Goal: Task Accomplishment & Management: Contribute content

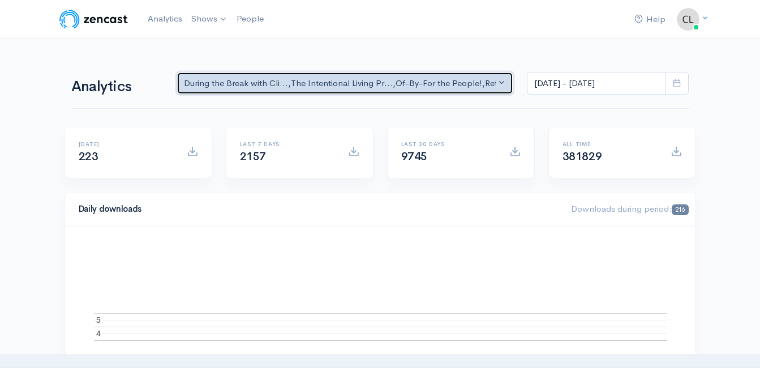
click at [484, 91] on button "During the Break with Cli... , The Intentional Living Pr... , Of-By-For the Peo…" at bounding box center [345, 83] width 337 height 23
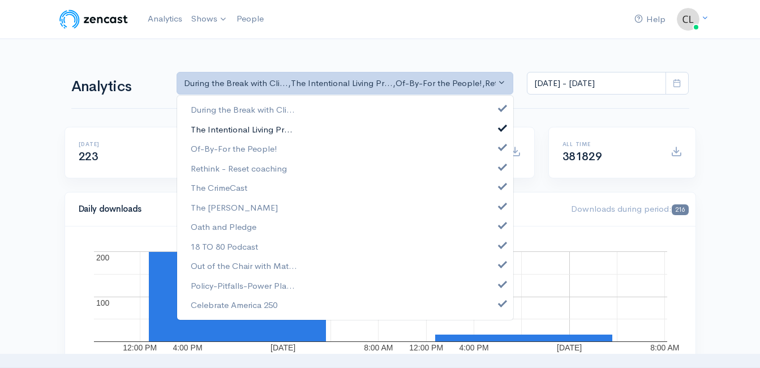
click at [276, 130] on span "The Intentional Living Pr..." at bounding box center [242, 129] width 102 height 13
click at [267, 150] on span "Of-By-For the People!" at bounding box center [234, 149] width 87 height 13
click at [268, 169] on span "Rethink - Reset coaching" at bounding box center [239, 168] width 96 height 13
click at [236, 192] on span "The CrimeCast" at bounding box center [219, 188] width 57 height 13
click at [238, 209] on span "The [PERSON_NAME]" at bounding box center [234, 207] width 87 height 13
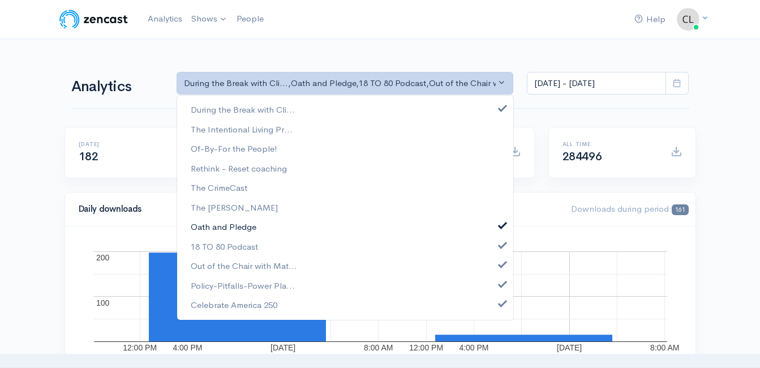
click at [240, 224] on span "Oath and Pledge" at bounding box center [224, 227] width 66 height 13
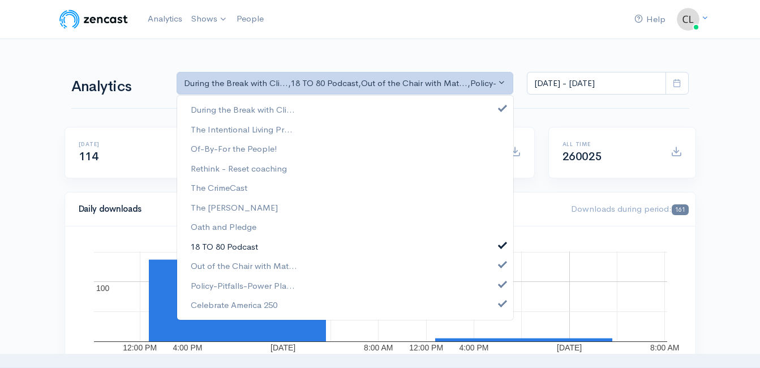
click at [242, 243] on span "18 TO 80 Podcast" at bounding box center [224, 246] width 67 height 13
click at [249, 261] on span "Out of the Chair with Mat..." at bounding box center [244, 266] width 106 height 13
click at [252, 277] on link "Policy-Pitfalls-Power Pla..." at bounding box center [345, 286] width 336 height 20
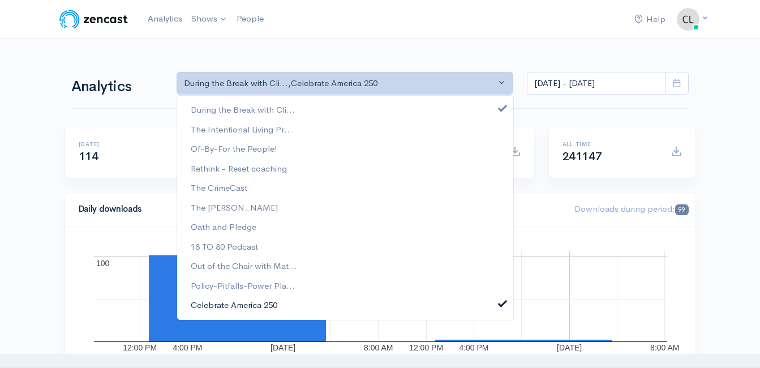
click at [253, 304] on span "Celebrate America 250" at bounding box center [234, 305] width 87 height 13
click at [672, 91] on span at bounding box center [676, 83] width 23 height 23
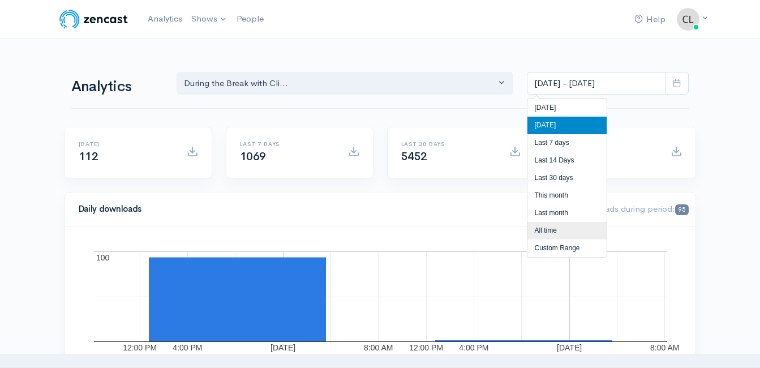
click at [579, 231] on li "All time" at bounding box center [566, 231] width 79 height 18
type input "May 20, 2018 - Aug 18, 2025"
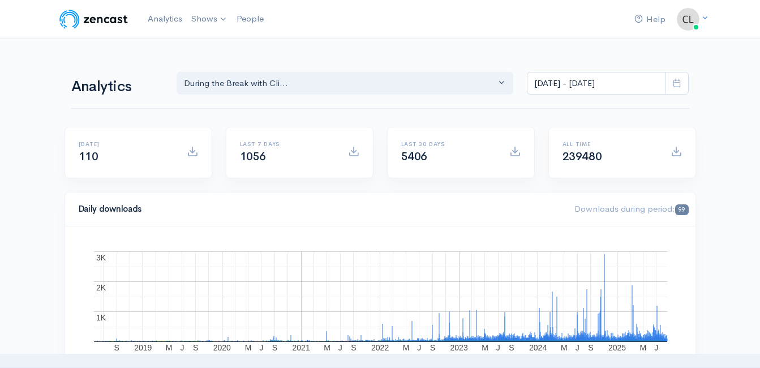
click at [442, 184] on div "Last 30 days 5406" at bounding box center [460, 159] width 161 height 65
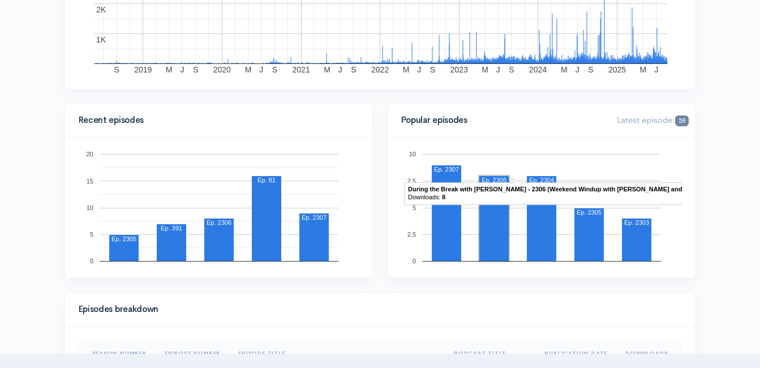
scroll to position [283, 0]
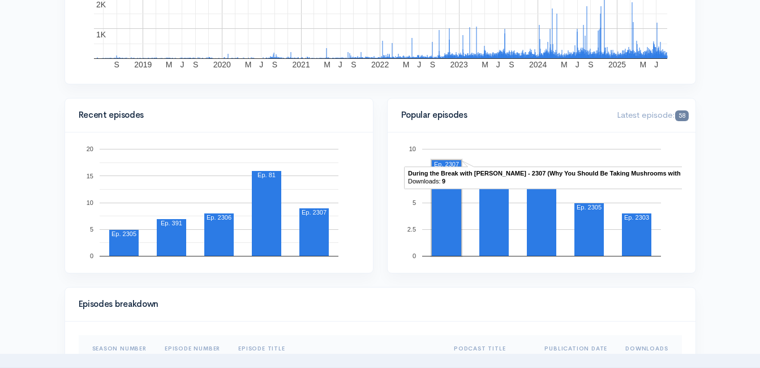
click at [447, 221] on rect "A chart." at bounding box center [446, 208] width 29 height 96
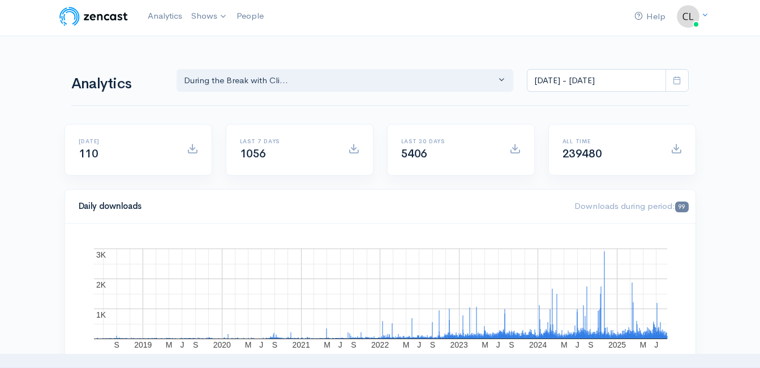
scroll to position [0, 0]
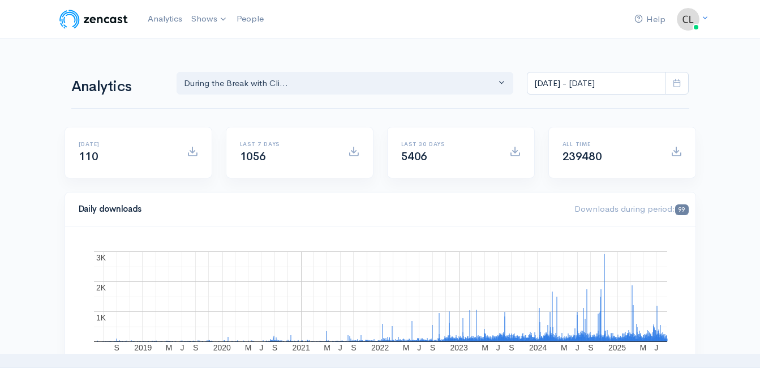
click at [685, 84] on span at bounding box center [676, 83] width 23 height 23
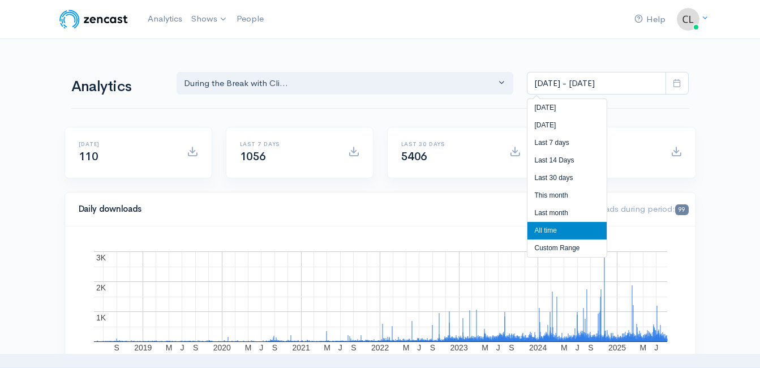
click at [580, 226] on li "All time" at bounding box center [566, 231] width 79 height 18
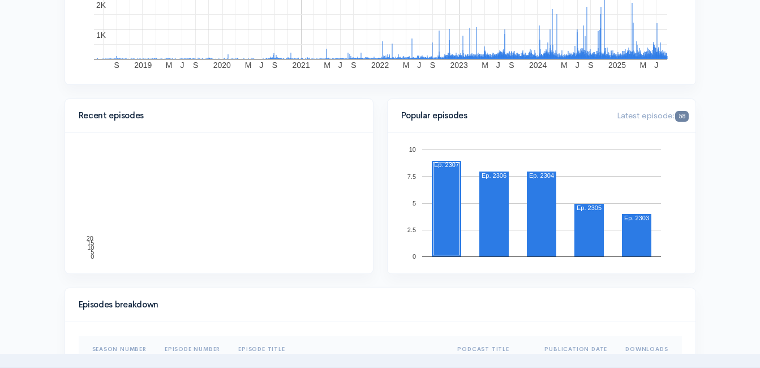
scroll to position [283, 0]
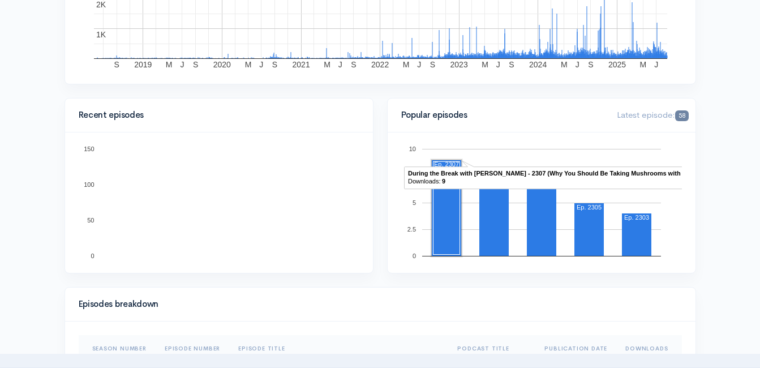
click at [444, 225] on rect "A chart." at bounding box center [446, 207] width 27 height 93
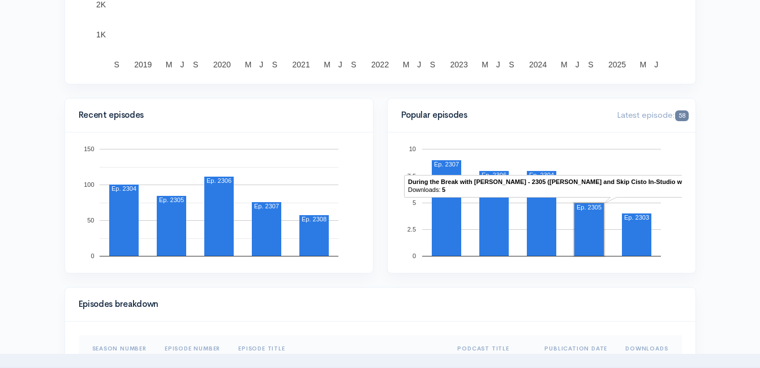
click at [592, 244] on rect "A chart." at bounding box center [588, 229] width 29 height 53
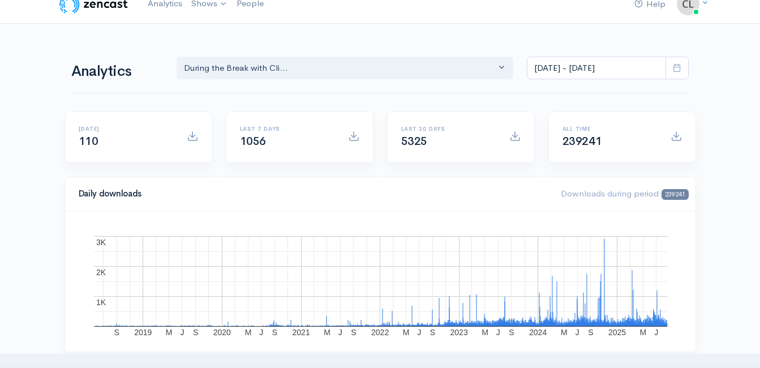
scroll to position [0, 0]
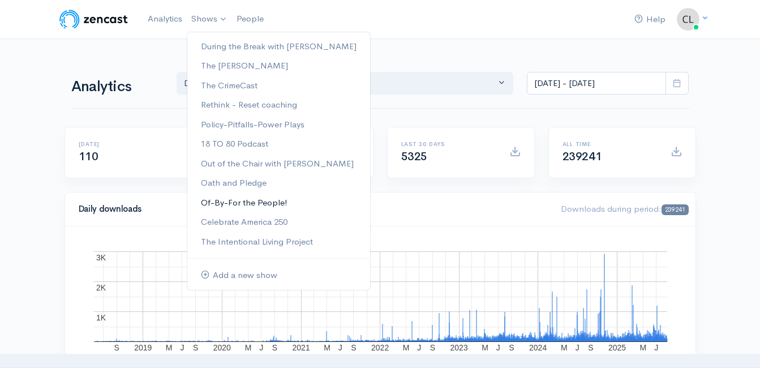
click at [218, 200] on link "Of-By-For the People!" at bounding box center [278, 203] width 183 height 20
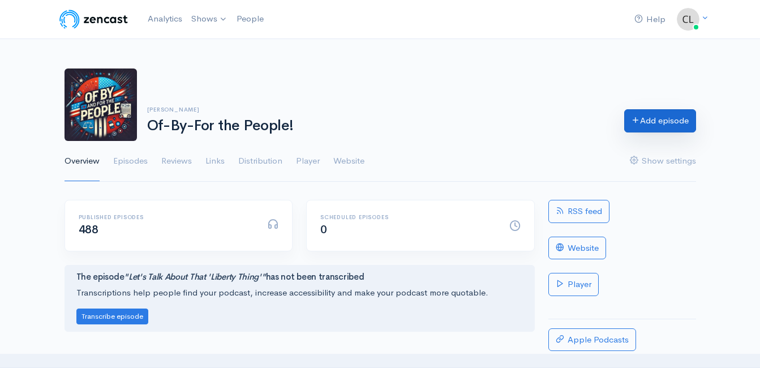
click at [658, 127] on link "Add episode" at bounding box center [660, 120] width 72 height 23
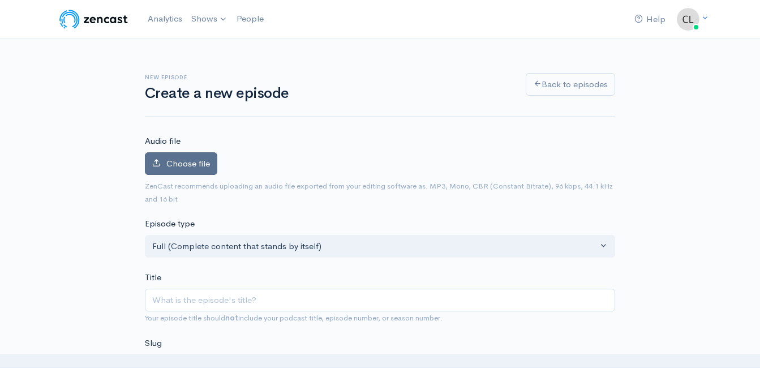
click at [173, 169] on label "Choose file" at bounding box center [181, 163] width 72 height 23
click at [0, 0] on input "Choose file" at bounding box center [0, 0] width 0 height 0
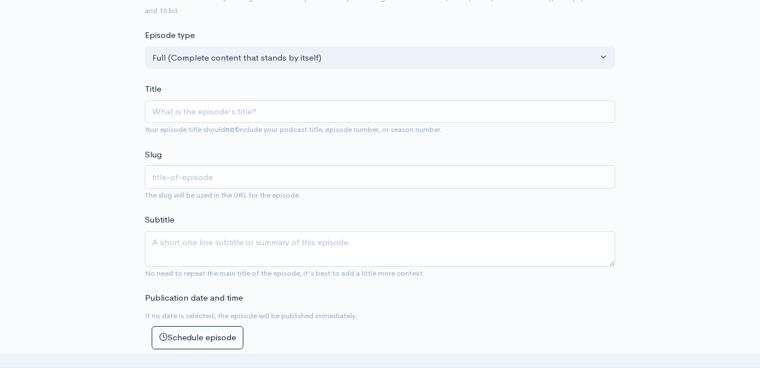
scroll to position [228, 0]
drag, startPoint x: 298, startPoint y: 107, endPoint x: 304, endPoint y: 116, distance: 10.5
click at [298, 107] on input "Title" at bounding box center [380, 109] width 470 height 23
type input "S"
type input "s"
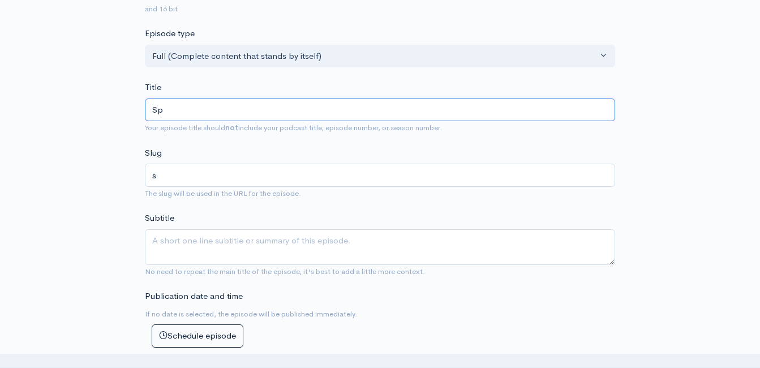
type input "Spe"
type input "spe"
type input "Spec"
type input "spec"
type input "Speci"
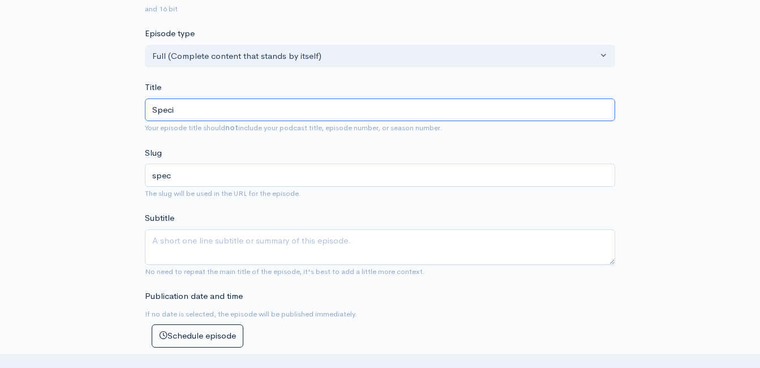
type input "speci"
type input "Specia"
type input "specia"
type input "Special"
type input "special"
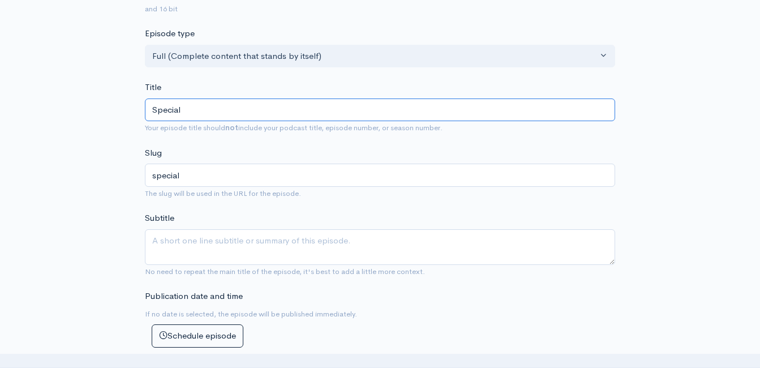
scroll to position [254, 0]
type input "S"
type input "P"
type input "p"
type input "O"
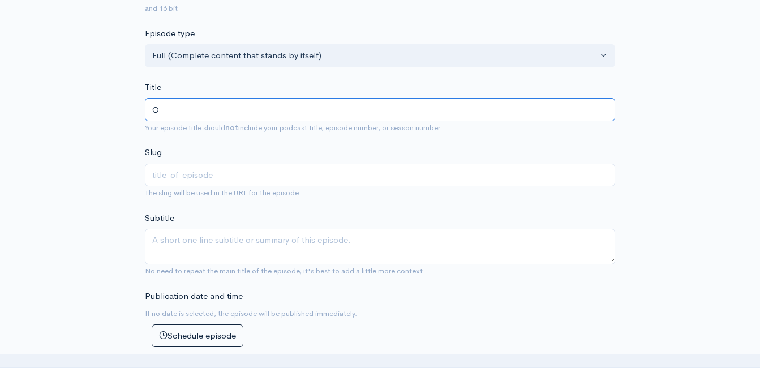
type input "o"
type input "Of"
type input "of"
type input "Of-B"
type input "of-b"
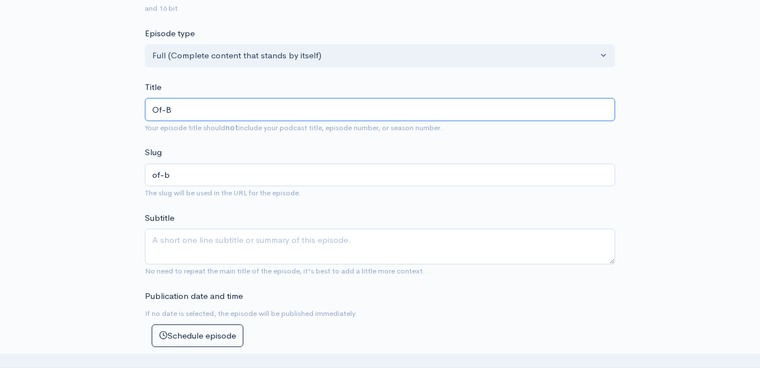
type input "Of-By"
type input "of-by"
type input "Of-B"
type input "of-b"
type input "Of-"
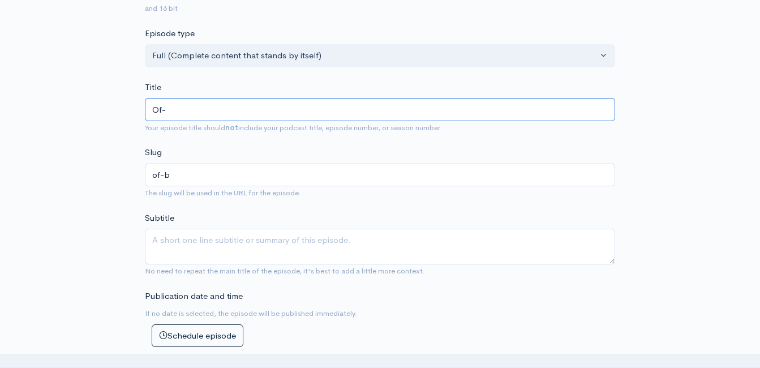
type input "of"
type input "O"
type input "o"
type input "S"
type input "s"
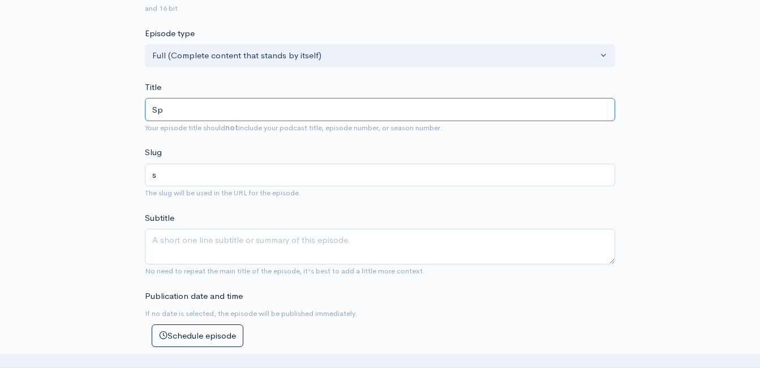
type input "Spe"
type input "spe"
type input "Spec"
type input "spec"
type input "Speci"
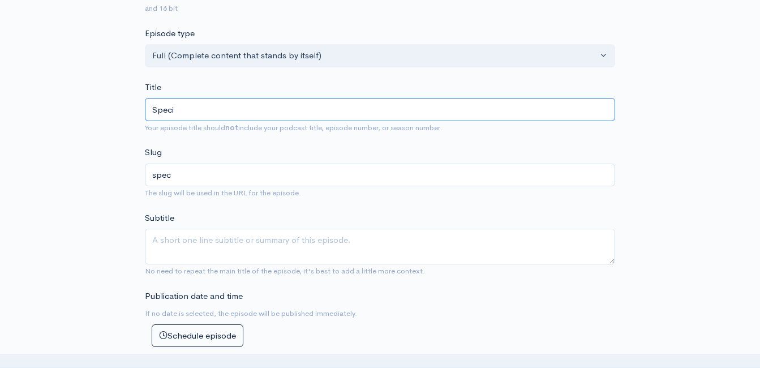
type input "speci"
type input "Specia"
type input "specia"
type input "Special"
type input "special"
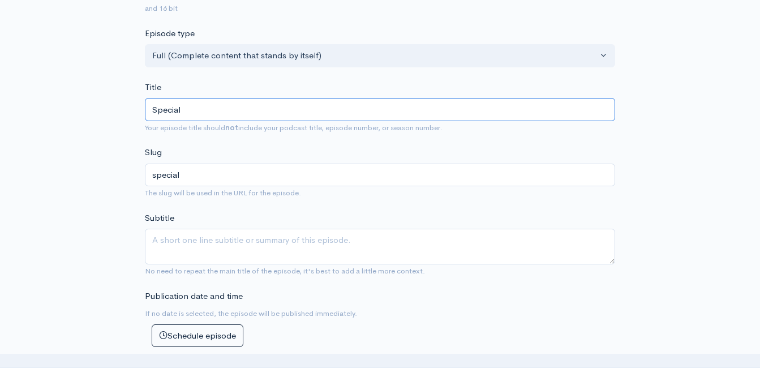
type input "Special G"
type input "special-g"
type input "Special Gue"
type input "special-gue"
type input "Special Gues"
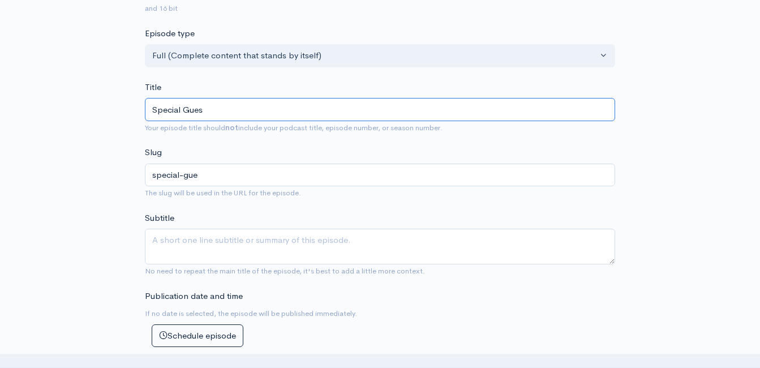
type input "special-gues"
type input "Special Guest"
type input "special-guest"
type input "Special Guest - S"
type input "special-guest-s"
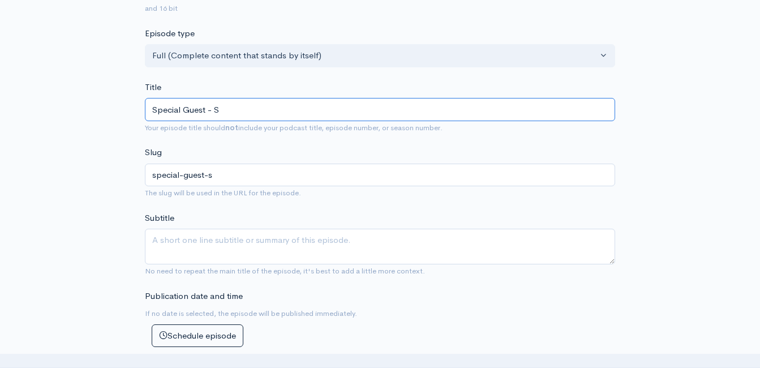
type input "Special Guest - Sp"
type input "special-guest-sp"
type input "Special Guest - S"
type input "special-guest-s"
type input "Special Guest -"
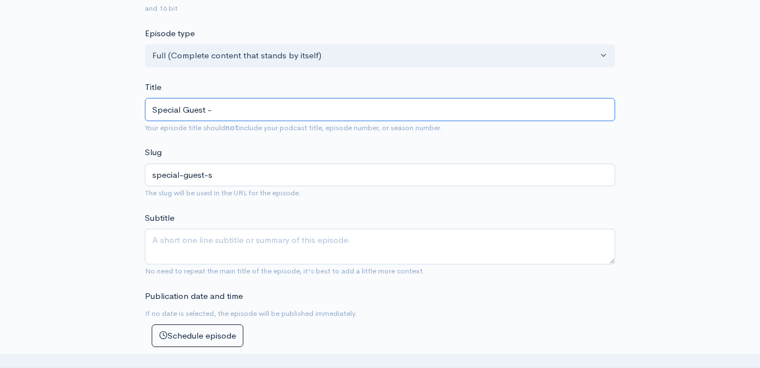
type input "special-guest"
type input "Special Guest - S"
type input "special-guest-s"
type input "Special Guest - St"
type input "special-guest-st"
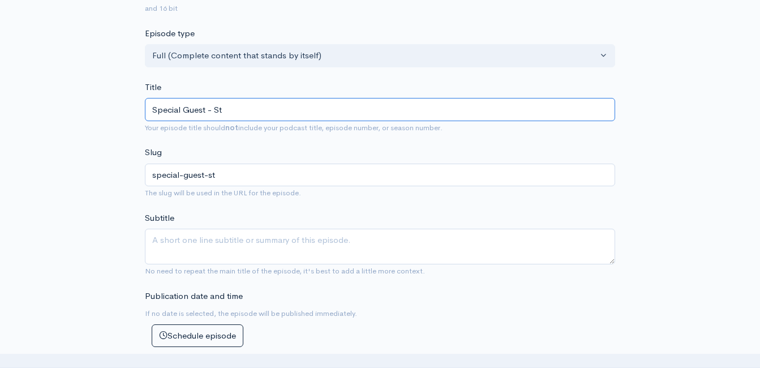
type input "Special Guest - Ste"
type input "special-guest-ste"
type input "Special Guest - Step"
type input "special-guest-step"
type input "Special Guest - Steph"
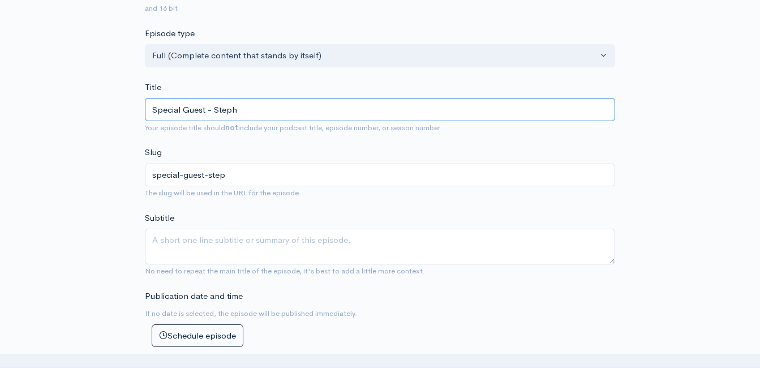
type input "special-guest-steph"
type input "Special Guest - Stepha"
type input "special-guest-stepha"
type input "Special Guest - Stephan"
type input "special-guest-stephan"
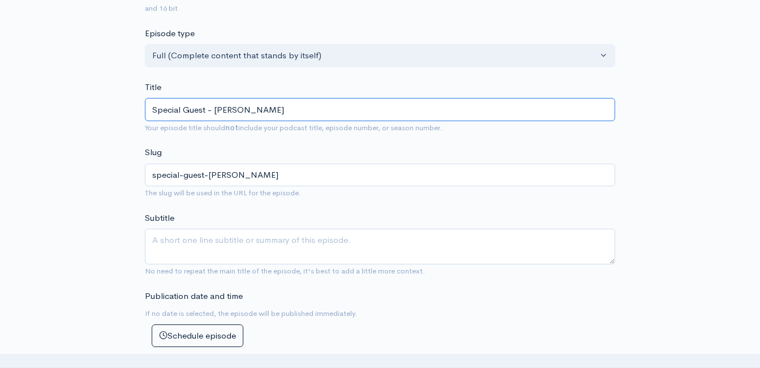
type input "Special Guest - Stephani"
type input "special-guest-stephani"
type input "Special Guest - Stephanie"
type input "special-guest-stephanie"
type input "Special Guest - Stephanie B"
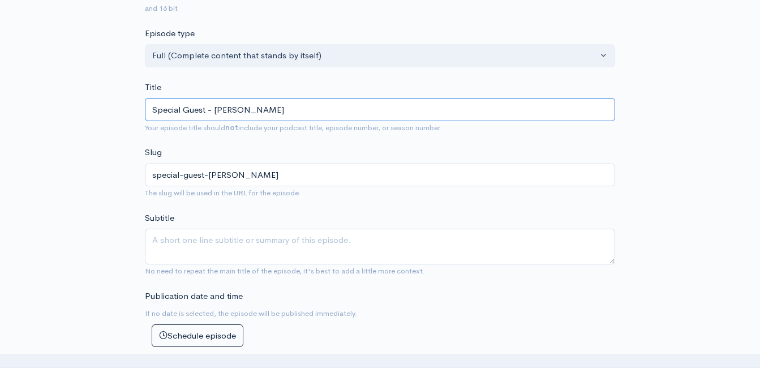
type input "special-guest-stephanie-b"
type input "Special Guest - Stephanie Bi"
type input "special-guest-stephanie-bi"
type input "Special Guest - Stephanie Bir"
type input "special-guest-stephanie-bir"
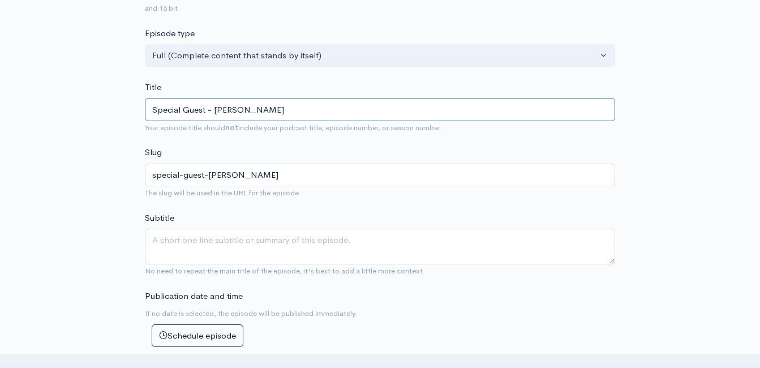
type input "Special Guest - Stephanie Birm"
type input "special-guest-stephanie-birm"
type input "Special Guest - Stephanie Birmin"
type input "special-guest-stephanie-birmin"
type input "Special Guest - Stephanie Birming"
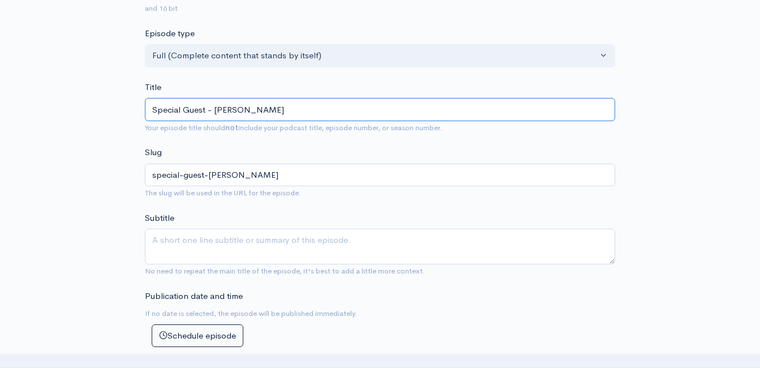
type input "special-guest-stephanie-birming"
type input "Special Guest - Stephanie Birmingh"
type input "special-guest-stephanie-birmingh"
type input "Special Guest - Stephanie Birminghm"
type input "special-guest-stephanie-birminghm"
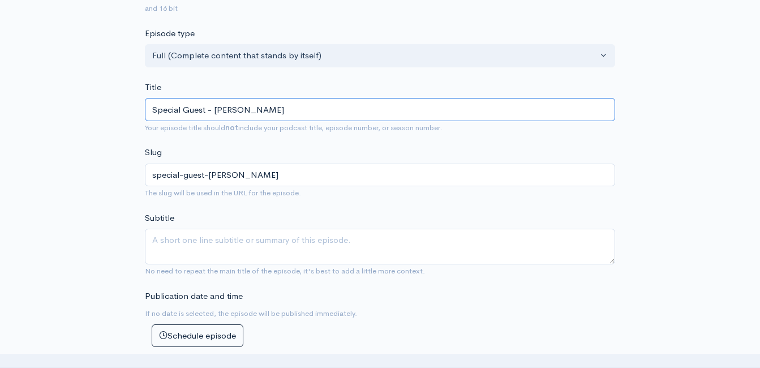
type input "Special Guest - Stephanie Birmingh"
type input "special-guest-stephanie-birmingh"
type input "Special Guest - Stephanie Birmingham"
type input "special-guest-stephanie-birmingham"
type input "Special Guest - Stephanie Birmingham! R"
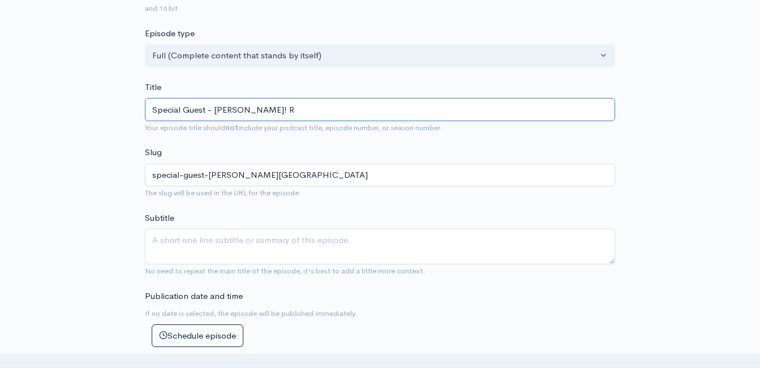
type input "special-guest-stephanie-birmingham-r"
type input "Special Guest - Stephanie Birmingham! Ru"
type input "special-guest-stephanie-birmingham-ru"
type input "Special Guest - Stephanie Birmingham! Rus"
type input "special-guest-stephanie-birmingham-rus"
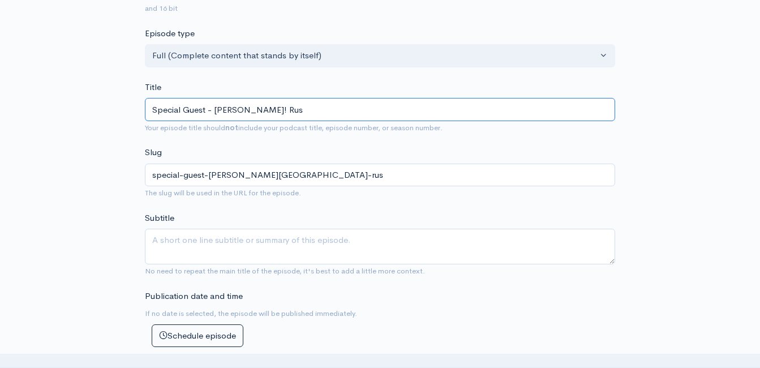
type input "Special Guest - Stephanie Birmingham! Russ"
type input "special-guest-stephanie-birmingham-russ"
type input "Special Guest - Stephanie Birmingham! Russi"
type input "special-guest-stephanie-birmingham-russi"
type input "Special Guest - Stephanie Birmingham! Russia"
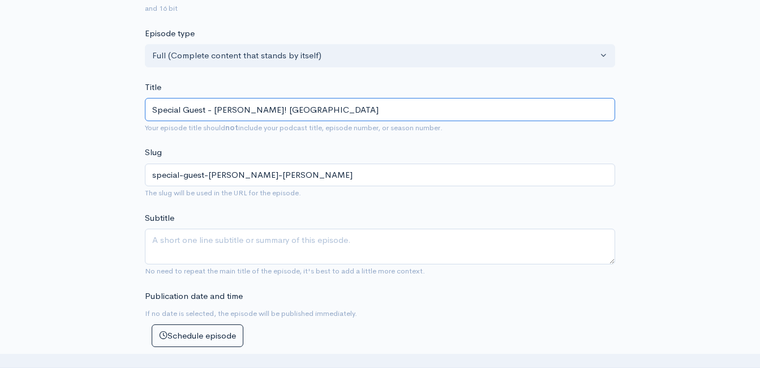
type input "special-guest-stephanie-birmingham-russia"
type input "Special Guest - Stephanie Birmingham! Russia/T"
type input "special-guest-stephanie-birmingham-russiat"
type input "Special Guest - Stephanie Birmingham! Russia/Tru"
type input "special-guest-stephanie-birmingham-russiatru"
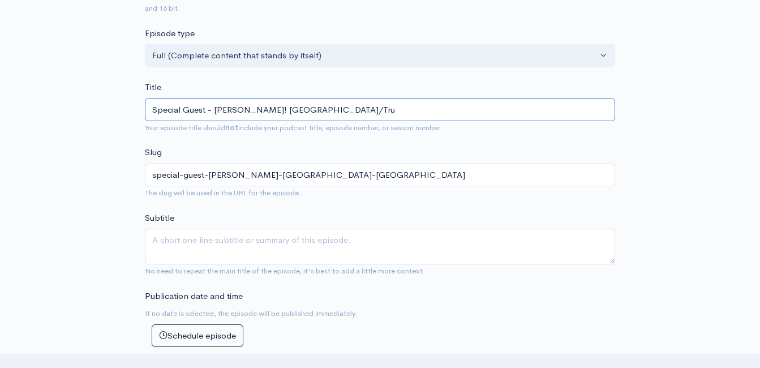
type input "Special Guest - Stephanie Birmingham! Russia/Trum"
type input "special-guest-stephanie-birmingham-russiatrum"
type input "Special Guest - Stephanie Birmingham! Russia/Trump"
type input "special-guest-stephanie-birmingham-russiatrump"
type input "Special Guest - Stephanie Birmingham! Russia/Trump - T"
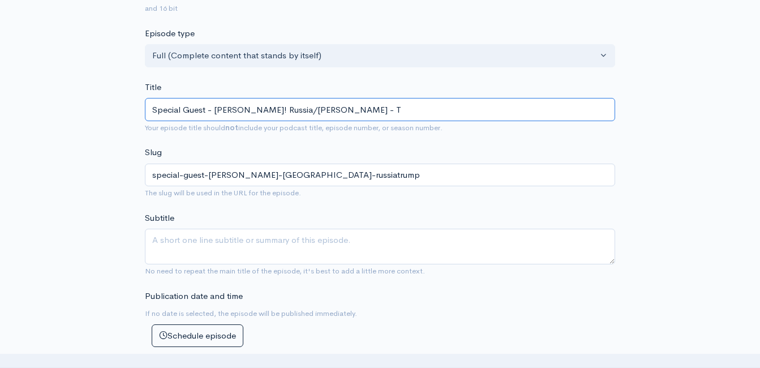
type input "special-guest-stephanie-birmingham-russiatrump-t"
type input "Special Guest - Stephanie Birmingham! Russia/Trump - The"
type input "special-guest-stephanie-birmingham-russiatrump-the"
type input "Special Guest - Stephanie Birmingham! Russia/Trump - The B"
type input "special-guest-stephanie-birmingham-russiatrump-the-b"
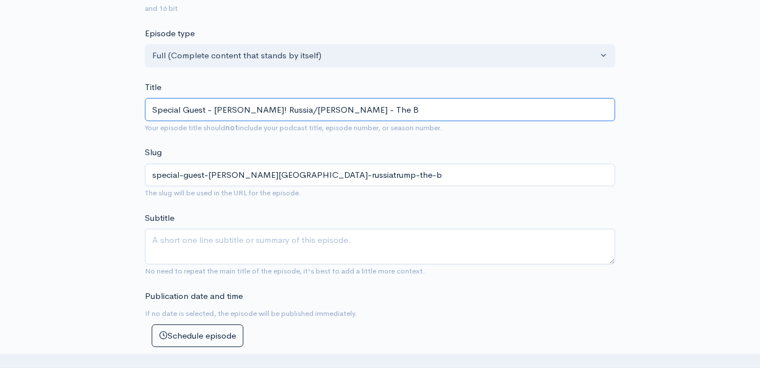
type input "Special Guest - Stephanie Birmingham! Russia/Trump - The Bb"
type input "special-guest-stephanie-birmingham-russiatrump-the-bb"
type input "Special Guest - Stephanie Birmingham! Russia/Trump - The B"
type input "special-guest-stephanie-birmingham-russiatrump-the-b"
type input "Special Guest - Stephanie Birmingham! Russia/Trump - The Bi"
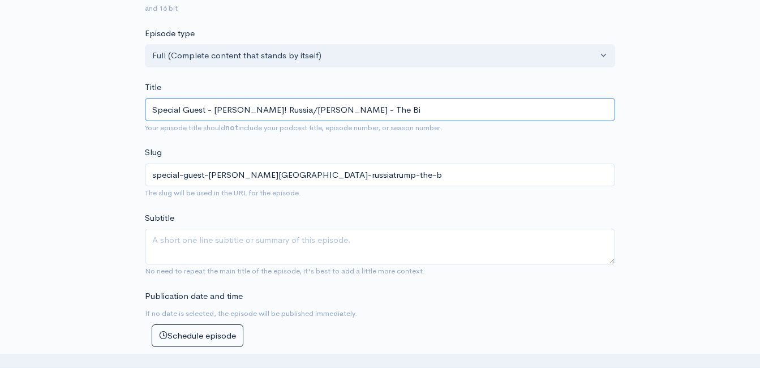
type input "special-guest-stephanie-birmingham-russiatrump-the-bi"
type input "Special Guest - Stephanie Birmingham! Russia/Trump - The Bib"
type input "special-guest-stephanie-birmingham-russiatrump-the-bib"
type input "Special Guest - Stephanie Birmingham! Russia/Trump - The Bibl"
type input "special-guest-stephanie-birmingham-russiatrump-the-bibl"
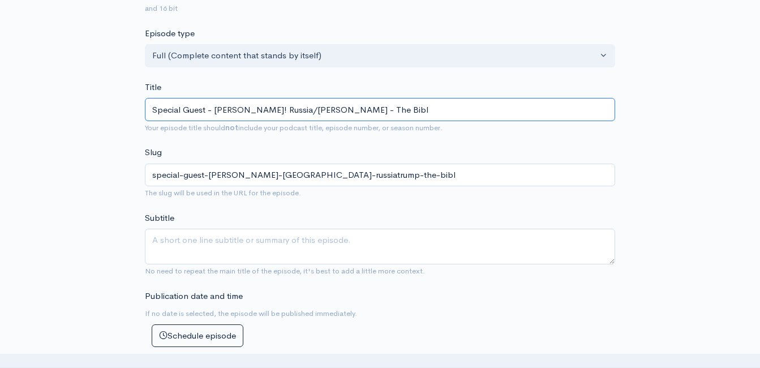
type input "Special Guest - Stephanie Birmingham! Russia/Trump - The Bible"
type input "special-guest-stephanie-birmingham-russiatrump-the-bible"
type input "Special Guest - Stephanie Birmingham! Russia/Trump - The Bible an"
type input "special-guest-stephanie-birmingham-russiatrump-the-bible-an"
type input "Special Guest - Stephanie Birmingham! Russia/Trump - The Bible and"
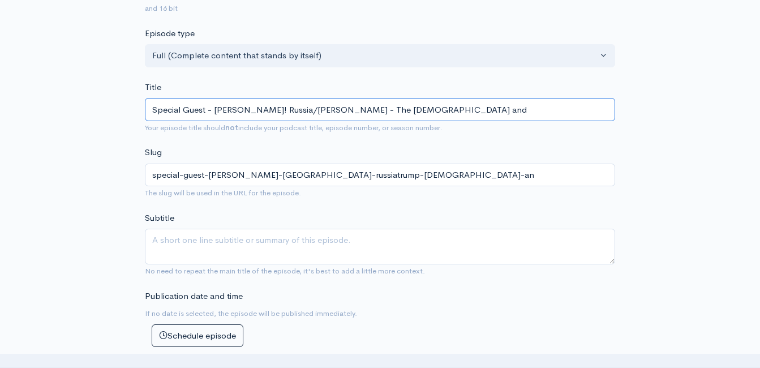
type input "special-guest-stephanie-birmingham-russiatrump-the-bible-and"
type input "Special Guest - Stephanie Birmingham! Russia/Trump - The Bible and P"
type input "special-guest-stephanie-birmingham-russiatrump-the-bible-and-p"
type input "Special Guest - Stephanie Birmingham! Russia/Trump - The Bible and Pop"
type input "special-guest-stephanie-birmingham-russiatrump-the-bible-and-pop"
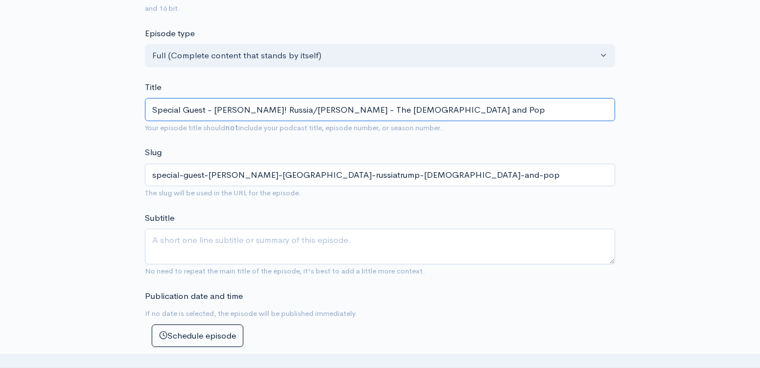
type input "Special Guest - Stephanie Birmingham! Russia/Trump - The Bible and Popl"
type input "special-guest-stephanie-birmingham-russiatrump-the-bible-and-popl"
type input "Special Guest - Stephanie Birmingham! Russia/Trump - The Bible and Popli"
type input "special-guest-stephanie-birmingham-russiatrump-the-bible-and-popli"
type input "Special Guest - Stephanie Birmingham! Russia/Trump - The Bible and Poplit"
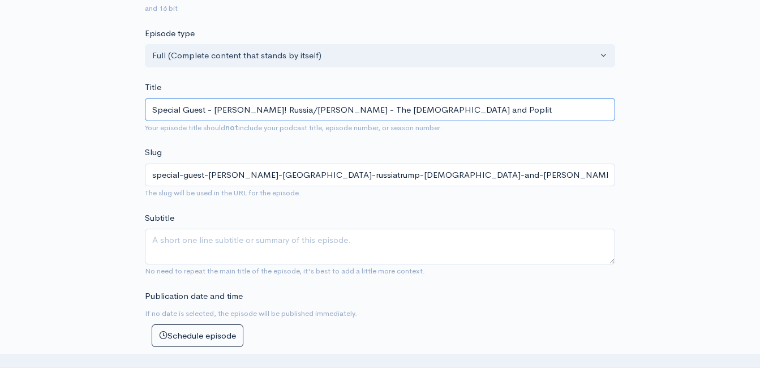
type input "special-guest-stephanie-birmingham-russiatrump-the-bible-and-poplit"
type input "Special Guest - Stephanie Birmingham! Russia/Trump - The Bible and Popli"
type input "special-guest-stephanie-birmingham-russiatrump-the-bible-and-popli"
type input "Special Guest - Stephanie Birmingham! Russia/Trump - The Bible and Popl"
type input "special-guest-stephanie-birmingham-russiatrump-the-bible-and-popl"
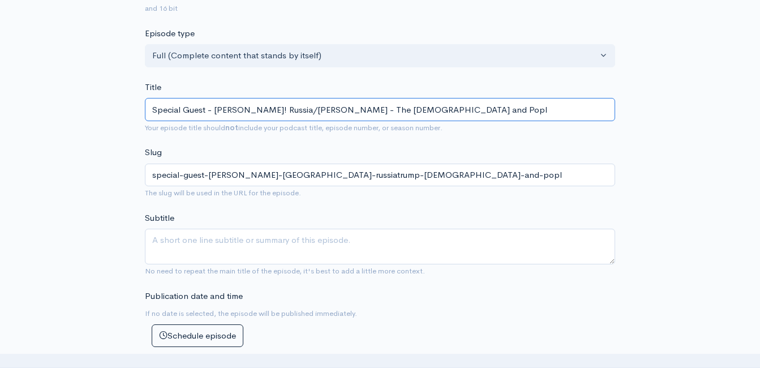
type input "Special Guest - Stephanie Birmingham! Russia/Trump - The Bible and Pop"
type input "special-guest-stephanie-birmingham-russiatrump-the-bible-and-pop"
type input "Special Guest - Stephanie Birmingham! Russia/Trump - The Bible and Po"
type input "special-guest-stephanie-birmingham-russiatrump-the-bible-and-po"
type input "Special Guest - Stephanie Birmingham! Russia/Trump - The Bible and Pol"
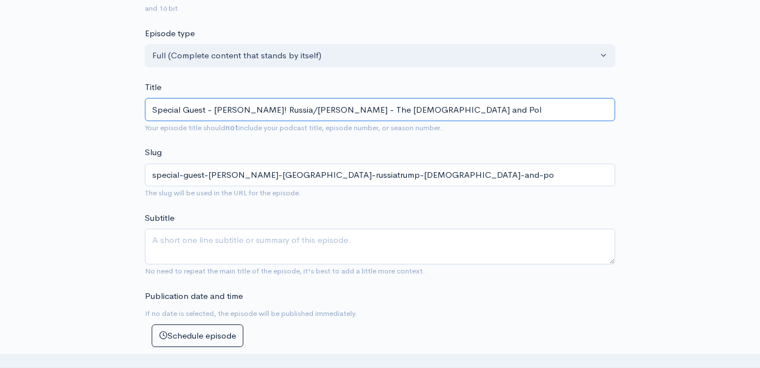
type input "special-guest-stephanie-birmingham-russiatrump-the-bible-and-pol"
type input "Special Guest - Stephanie Birmingham! Russia/Trump - The Bible and Poli"
type input "special-guest-stephanie-birmingham-russiatrump-the-bible-and-poli"
type input "Special Guest - Stephanie Birmingham! Russia/Trump - The Bible and Polit"
type input "special-guest-stephanie-birmingham-russiatrump-the-bible-and-polit"
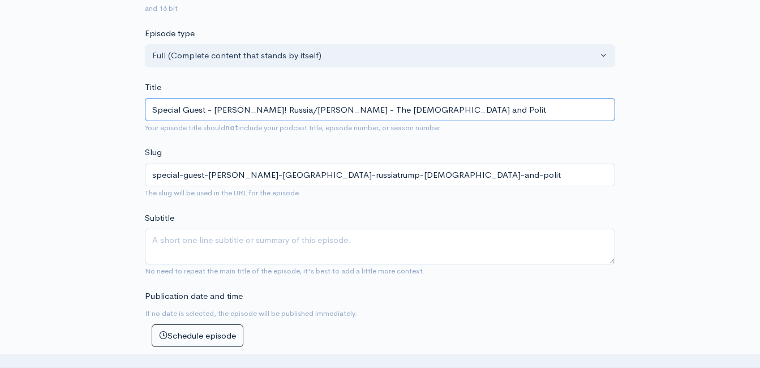
type input "Special Guest - Stephanie Birmingham! Russia/Trump - The Bible and Politi"
type input "special-guest-stephanie-birmingham-russiatrump-the-bible-and-politi"
type input "Special Guest - Stephanie Birmingham! Russia/Trump - The Bible and Politic"
type input "special-guest-stephanie-birmingham-russiatrump-the-bible-and-politic"
type input "Special Guest - Stephanie Birmingham! Russia/Trump - The Bible and Politics"
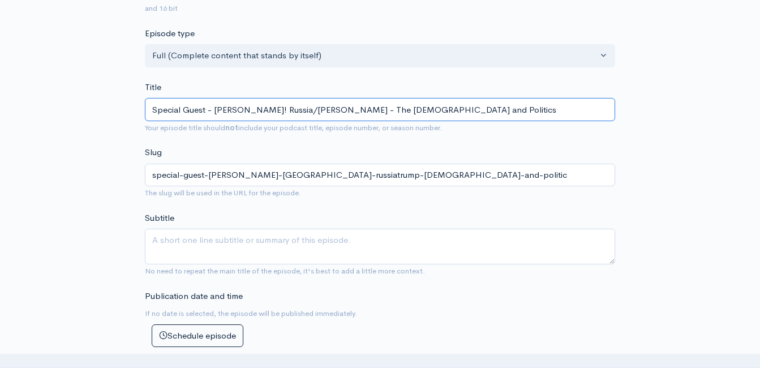
type input "special-guest-stephanie-birmingham-russiatrump-the-bible-and-politics"
type input "Special Guest - Stephanie Birmingham! Russia/Trump - The Bible and Politics - t"
type input "special-guest-stephanie-birmingham-russiatrump-the-bible-and-politics-t"
type input "Special Guest - Stephanie Birmingham! Russia/Trump - The Bible and Politics - t…"
type input "special-guest-stephanie-birmingham-russiatrump-the-bible-and-politics-the"
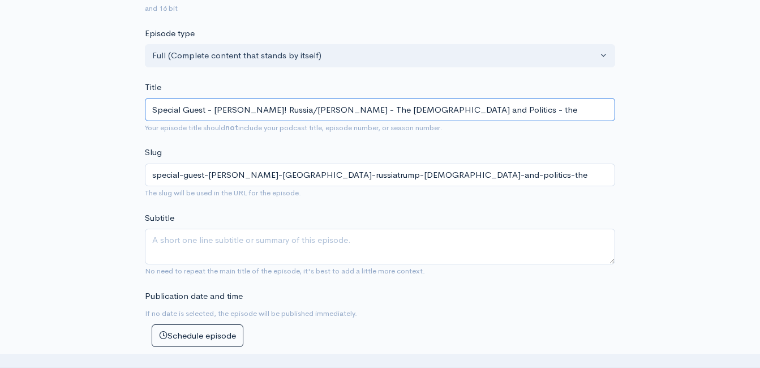
type input "Special Guest - Stephanie Birmingham! Russia/Trump - The Bible and Politics - t…"
type input "special-guest-stephanie-birmingham-russiatrump-the-bible-and-politics-the-m"
type input "Special Guest - Stephanie Birmingham! Russia/Trump - The Bible and Politics - t…"
type input "special-guest-stephanie-birmingham-russiatrump-the-bible-and-politics-the"
type input "Special Guest - Stephanie Birmingham! Russia/Trump - The Bible and Politics - th"
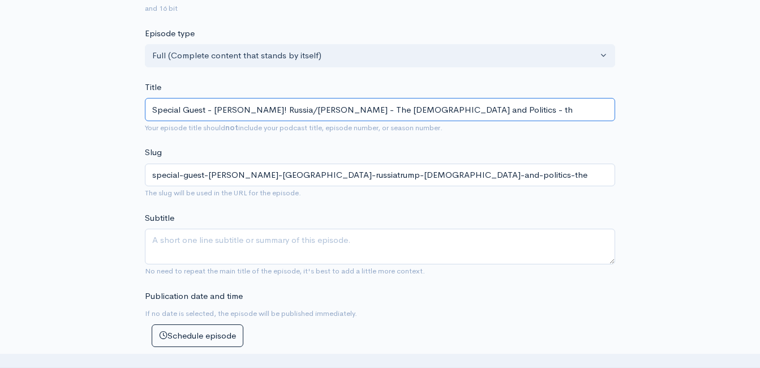
type input "special-guest-stephanie-birmingham-russiatrump-the-bible-and-politics-th"
type input "Special Guest - Stephanie Birmingham! Russia/Trump - The Bible and Politics - t"
type input "special-guest-stephanie-birmingham-russiatrump-the-bible-and-politics-t"
type input "Special Guest - Stephanie Birmingham! Russia/Trump - The Bible and Politics -"
type input "special-guest-stephanie-birmingham-russiatrump-the-bible-and-politics"
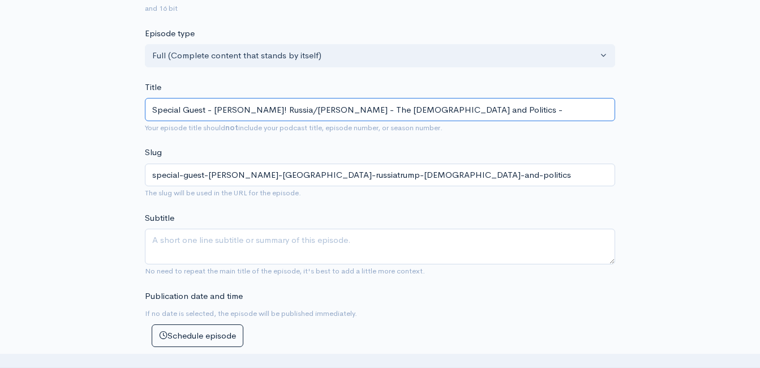
type input "Special Guest - Stephanie Birmingham! Russia/Trump - The Bible and Politics - T"
type input "special-guest-stephanie-birmingham-russiatrump-the-bible-and-politics-t"
type input "Special Guest - Stephanie Birmingham! Russia/Trump - The Bible and Politics - Th"
type input "special-guest-stephanie-birmingham-russiatrump-the-bible-and-politics-th"
type input "Special Guest - Stephanie Birmingham! Russia/Trump - The Bible and Politics - T…"
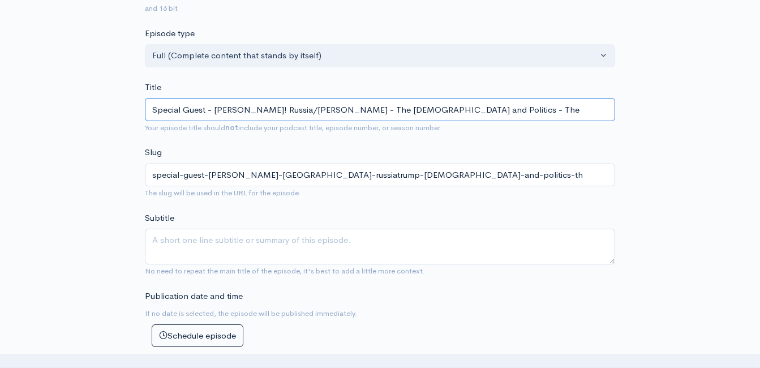
type input "special-guest-stephanie-birmingham-russiatrump-the-bible-and-politics-the"
type input "Special Guest - Stephanie Birmingham! Russia/Trump - The Bible and Politics - T…"
type input "special-guest-stephanie-birmingham-russiatrump-the-bible-and-politics-the-m"
type input "Special Guest - Stephanie Birmingham! Russia/Trump - The Bible and Politics - T…"
type input "special-guest-stephanie-birmingham-russiatrump-the-bible-and-politics-the-me"
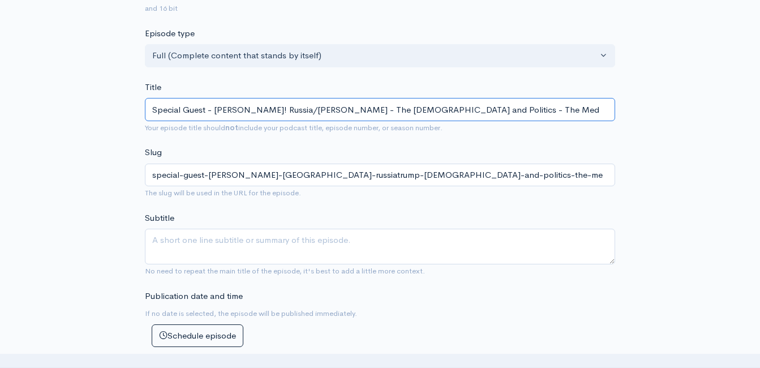
type input "Special Guest - Stephanie Birmingham! Russia/Trump - The Bible and Politics - T…"
type input "special-guest-stephanie-birmingham-russiatrump-the-bible-and-politics-the-medi"
click at [231, 109] on input "Special Guest - Stephanie Birmingham! Russia/Trump - The Bible and Politics - T…" at bounding box center [380, 109] width 470 height 23
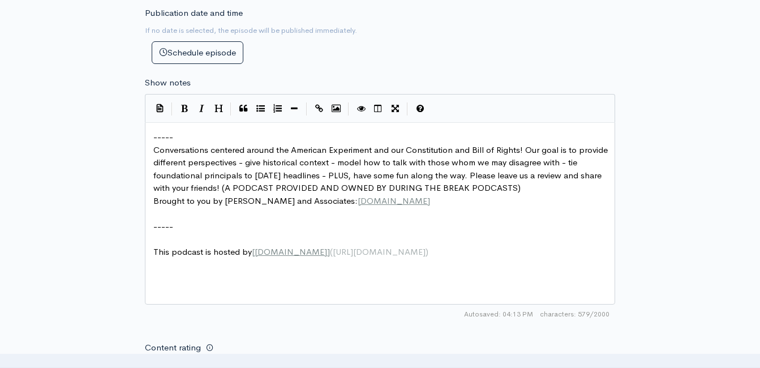
scroll to position [4, 0]
click at [152, 136] on pre "-----" at bounding box center [384, 137] width 466 height 13
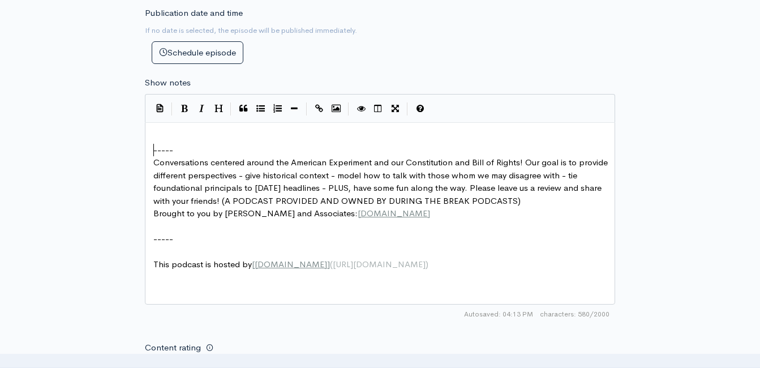
click at [167, 132] on pre "​" at bounding box center [384, 137] width 466 height 13
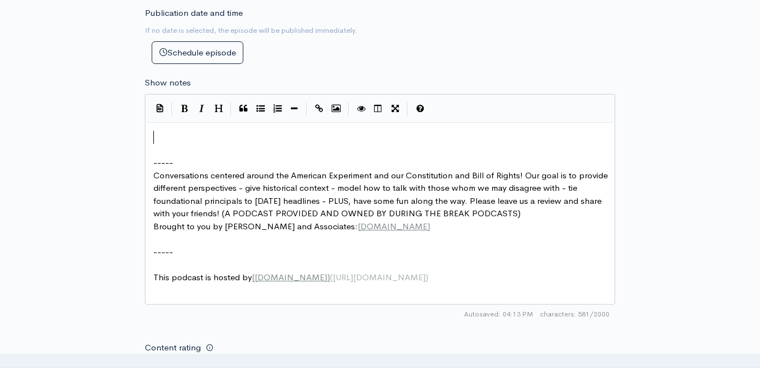
click at [167, 133] on pre "​" at bounding box center [384, 137] width 466 height 13
paste textarea
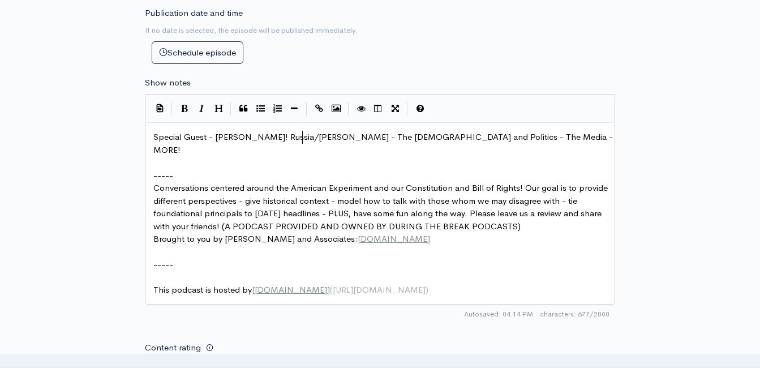
click at [302, 135] on span "Special Guest - Stephanie Birmingham! Russia/Trump - The Bible and Politics - T…" at bounding box center [384, 143] width 462 height 24
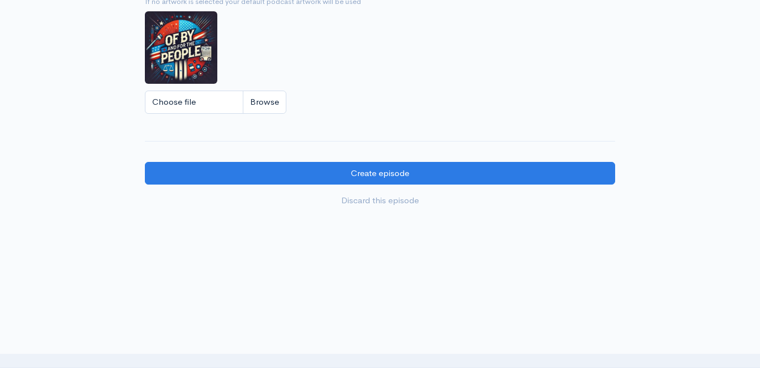
scroll to position [943, 0]
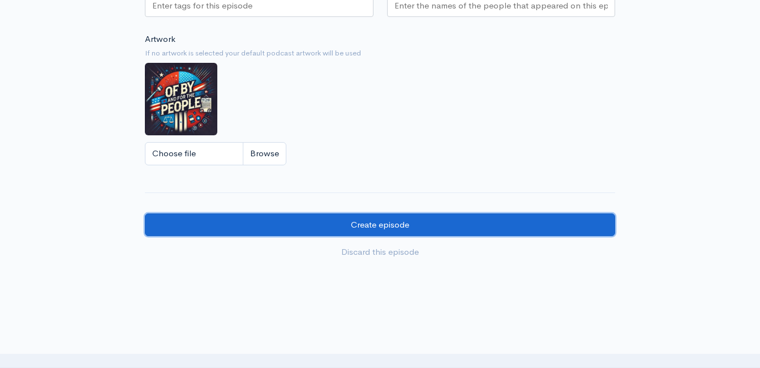
click at [371, 226] on input "Create episode" at bounding box center [380, 224] width 470 height 23
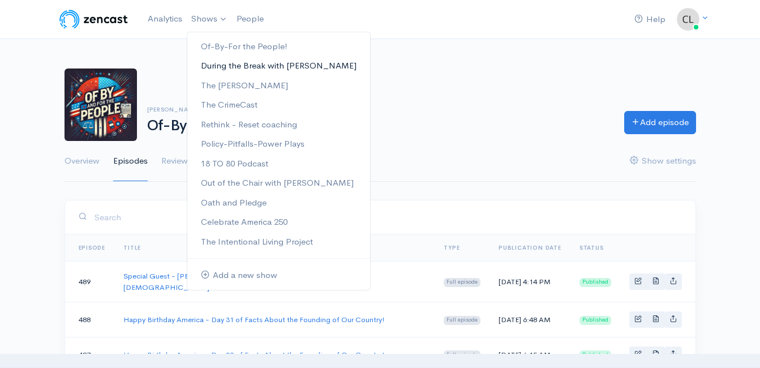
click at [222, 64] on link "During the Break with [PERSON_NAME]" at bounding box center [278, 66] width 183 height 20
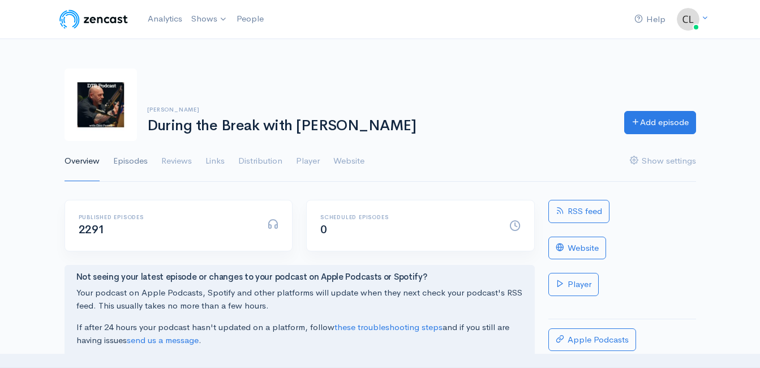
click at [137, 162] on link "Episodes" at bounding box center [130, 161] width 35 height 41
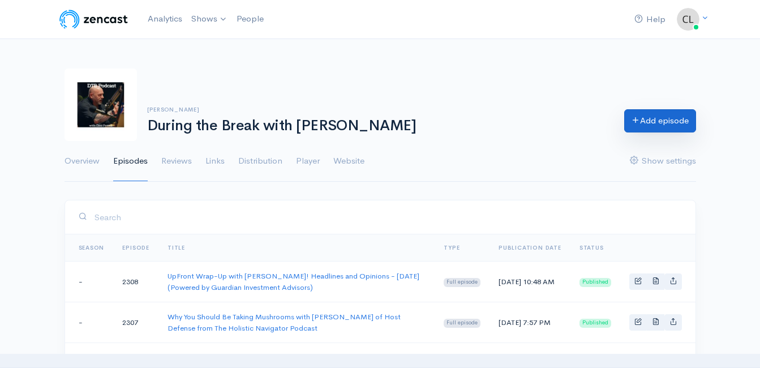
click at [660, 117] on link "Add episode" at bounding box center [660, 120] width 72 height 23
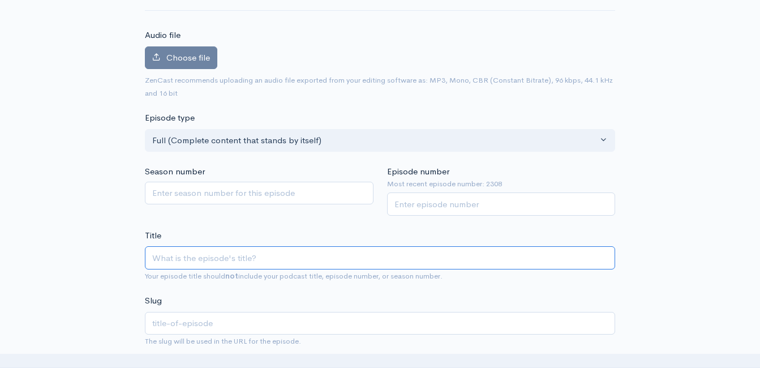
scroll to position [177, 0]
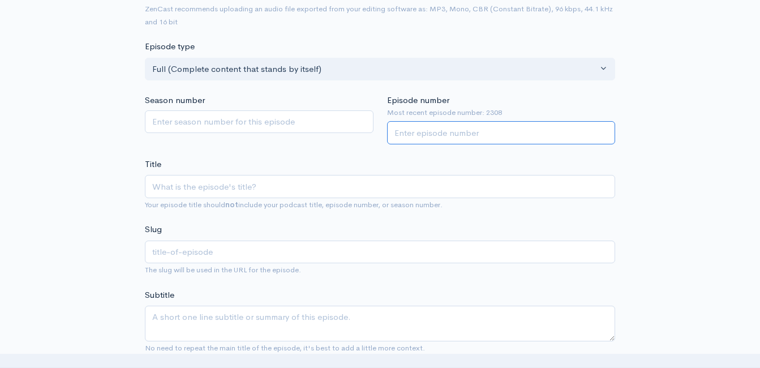
drag, startPoint x: 462, startPoint y: 128, endPoint x: 467, endPoint y: 149, distance: 22.1
click at [463, 129] on input "Episode number" at bounding box center [501, 132] width 229 height 23
type input "2309"
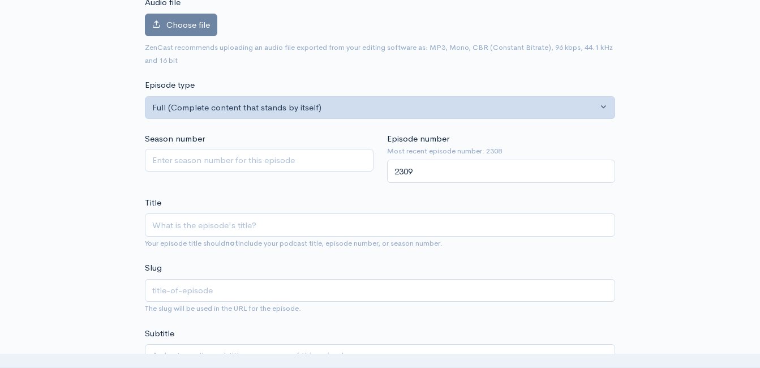
scroll to position [64, 0]
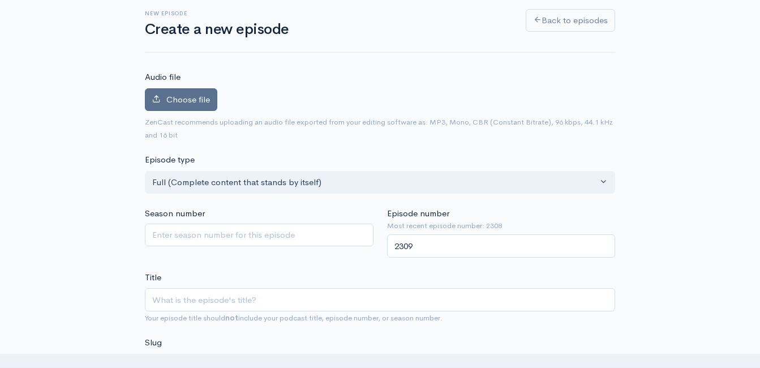
click at [195, 90] on label "Choose file" at bounding box center [181, 99] width 72 height 23
click at [0, 0] on input "Choose file" at bounding box center [0, 0] width 0 height 0
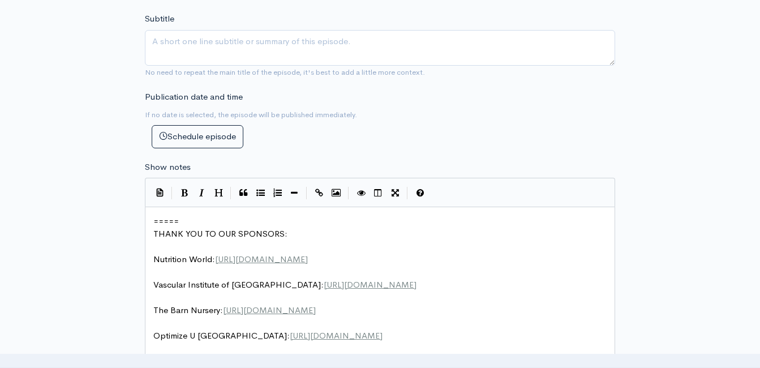
scroll to position [5, 0]
click at [153, 221] on pre "=====" at bounding box center [384, 221] width 466 height 13
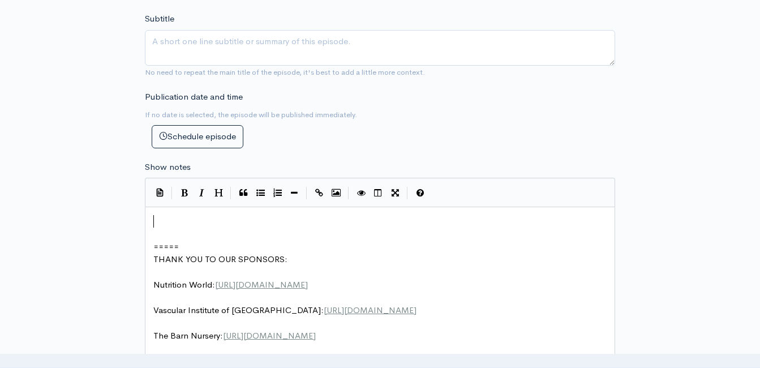
click at [166, 216] on pre "​" at bounding box center [384, 221] width 466 height 13
type textarea "​"
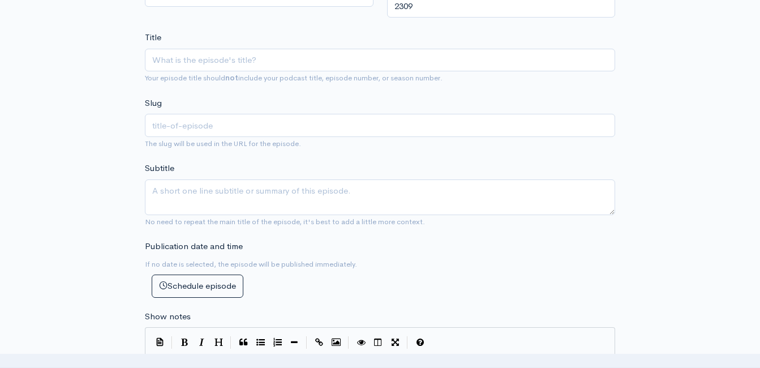
scroll to position [347, 0]
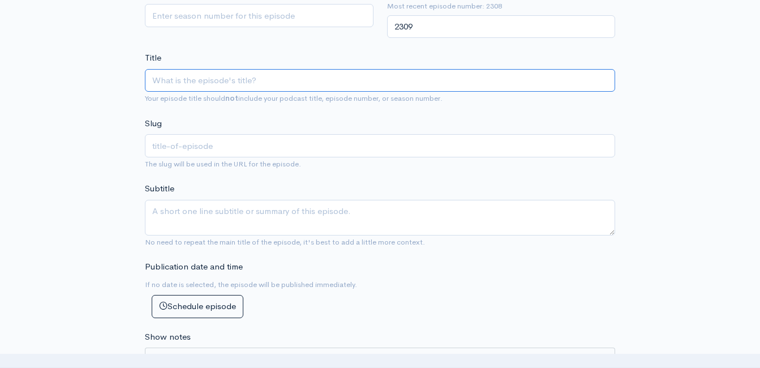
click at [291, 84] on input "Title" at bounding box center [380, 80] width 470 height 23
type input "O"
type input "o"
type input "Of"
type input "of"
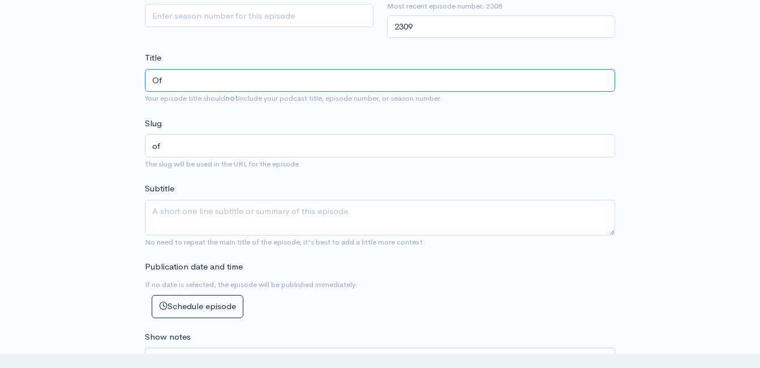
type input "Of0"
type input "of0"
type input "Of"
type input "of"
type input "Of-B"
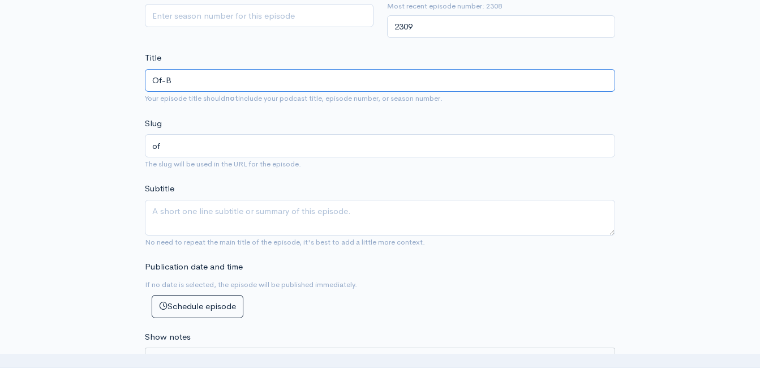
type input "of-b"
type input "Of-By"
type input "of-by"
type input "Of-By-an"
type input "of-by-an"
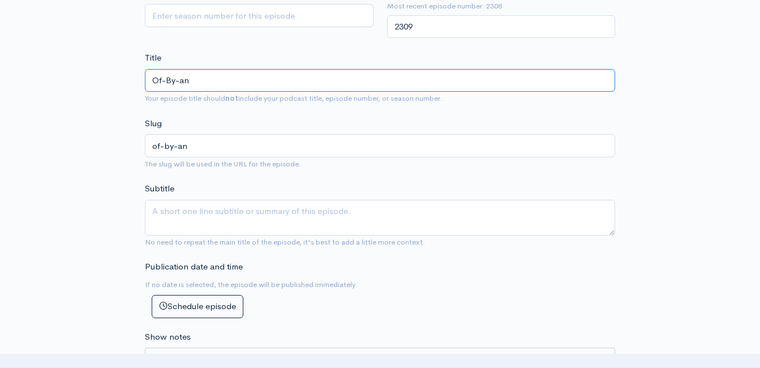
type input "Of-By-and"
type input "of-by-and"
type input "Of-By-and F"
type input "of-by-and-f"
type input "Of-By-and Fo"
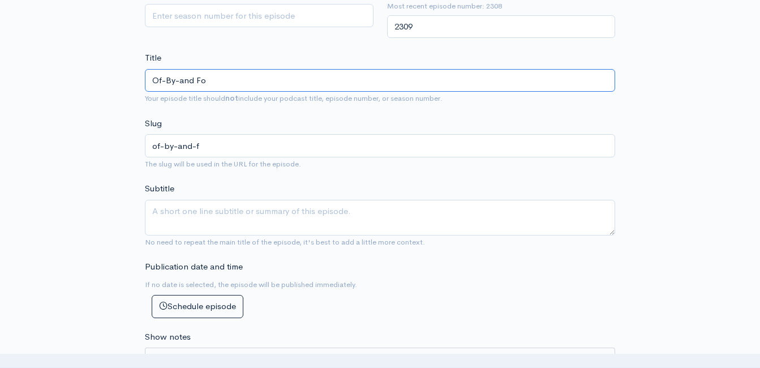
type input "of-by-and-fo"
type input "Of-By-and For"
type input "of-by-and-for"
type input "Of-By-and For t"
type input "of-by-and-for-t"
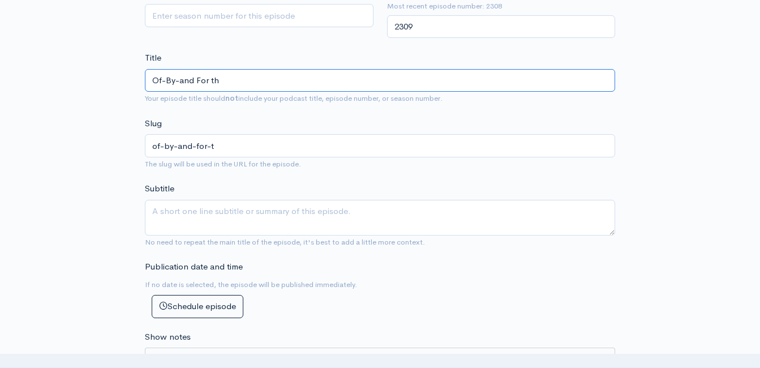
type input "Of-By-and For the"
type input "of-by-and-for-the"
type input "Of-By-and For the P"
type input "of-by-and-for-the-p"
type input "Of-By-and For the Pe"
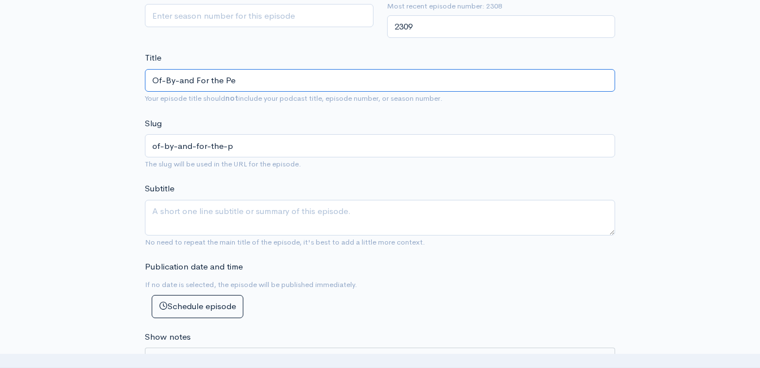
type input "of-by-and-for-the-pe"
type input "Of-By-and For the Peo"
type input "of-by-and-for-the-peo"
type input "Of-By-and For the Peopl"
type input "of-by-and-for-the-peopl"
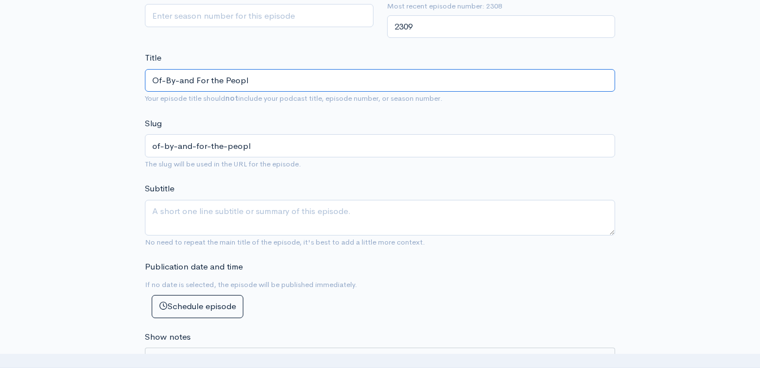
type input "Of-By-and For the People"
type input "of-by-and-for-the-people"
paste input "Special Guest - Stephanie Birmingham! Russia/Trump - The Bible and Politics - T…"
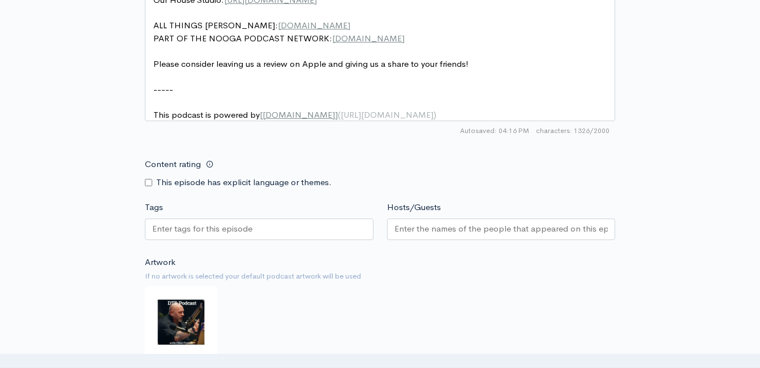
scroll to position [1139, 0]
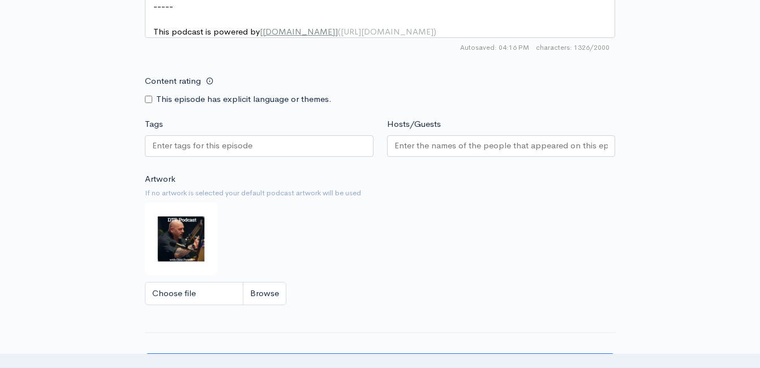
type input "Of-By-and For the People! Special Guest - Stephanie Birmingham! Russia/Trump - …"
type input "of-by-and-for-the-people-special-guest-stephanie-birmingham-russiatrump-the-bib…"
click at [260, 282] on input "Choose file" at bounding box center [215, 293] width 141 height 23
type input "C:\fakepath\obf.jpg"
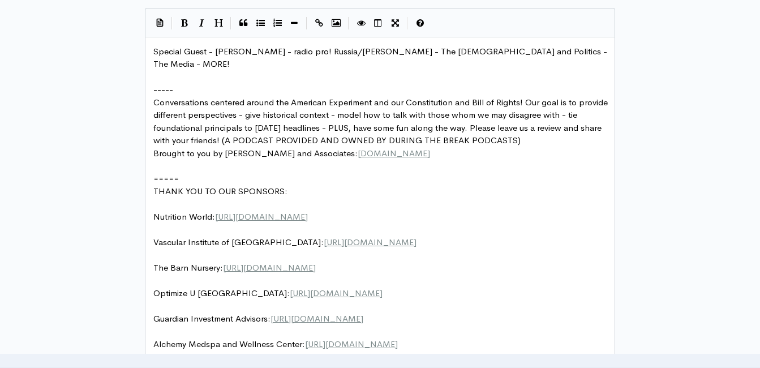
scroll to position [1, 0]
click at [154, 53] on span "Special Guest - Stephanie Birmingham - radio pro! Russia/Trump - The Bible and …" at bounding box center [381, 58] width 456 height 24
type textarea "OV"
type textarea "BF the _e"
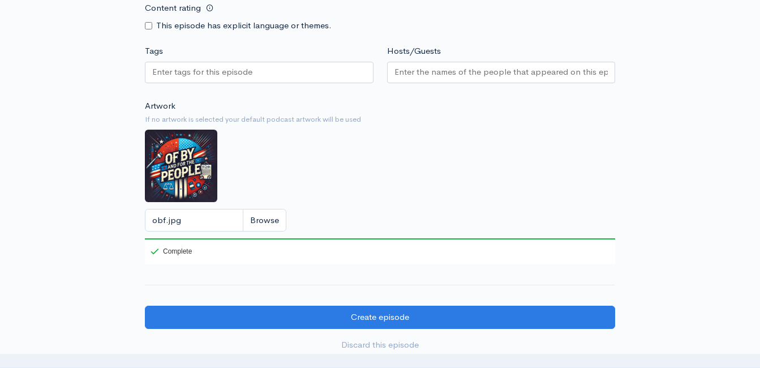
scroll to position [1252, 0]
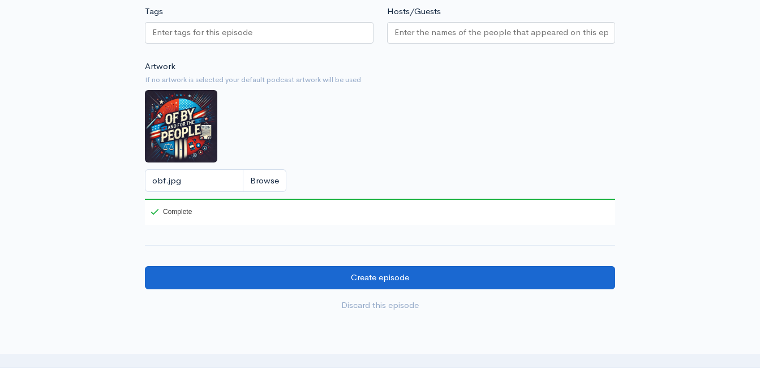
type textarea "People:"
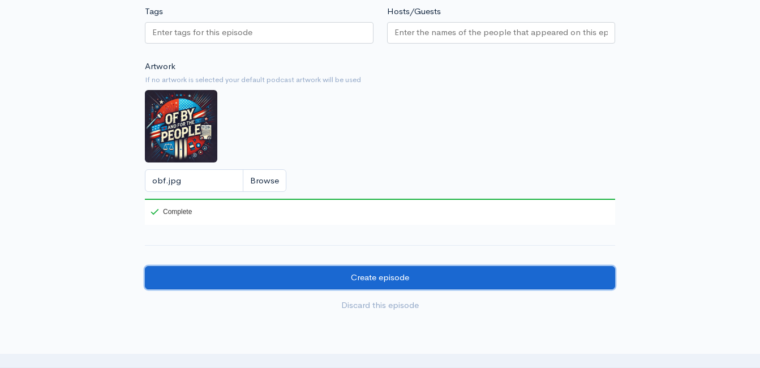
drag, startPoint x: 328, startPoint y: 289, endPoint x: 332, endPoint y: 283, distance: 6.9
click at [328, 289] on input "Create episode" at bounding box center [380, 277] width 470 height 23
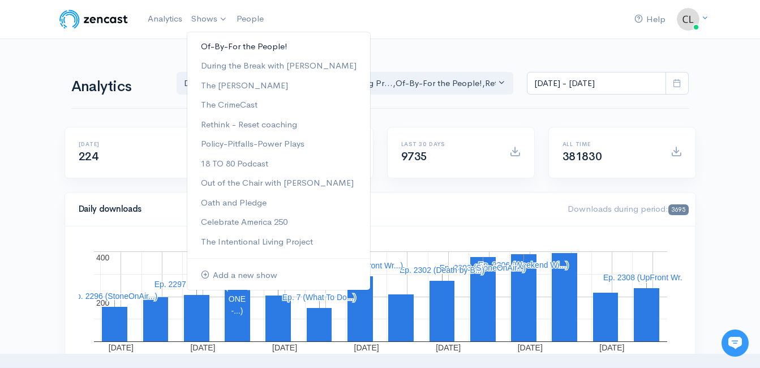
click at [210, 45] on link "Of-By-For the People!" at bounding box center [278, 47] width 183 height 20
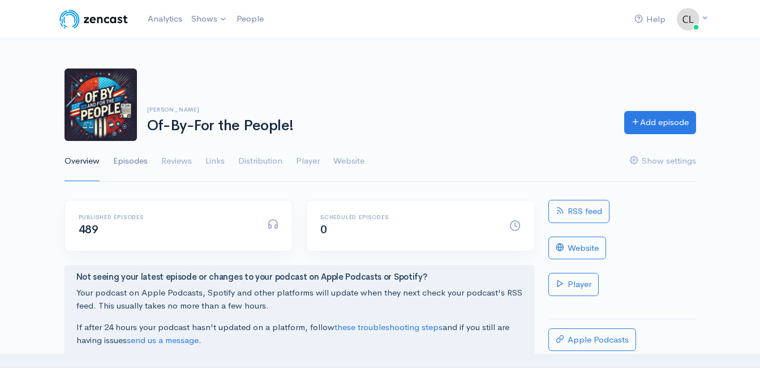
click at [141, 158] on link "Episodes" at bounding box center [130, 161] width 35 height 41
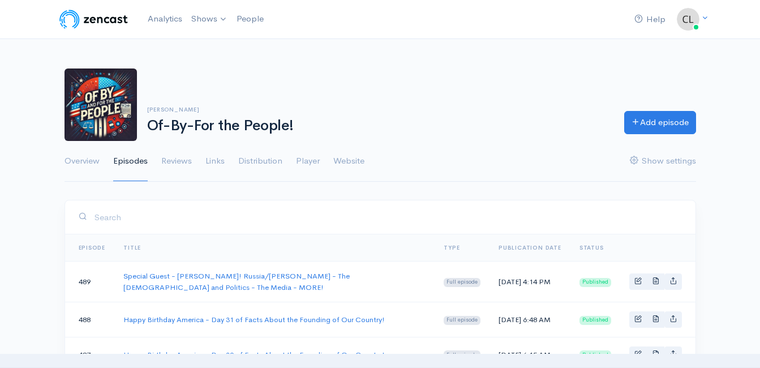
scroll to position [113, 0]
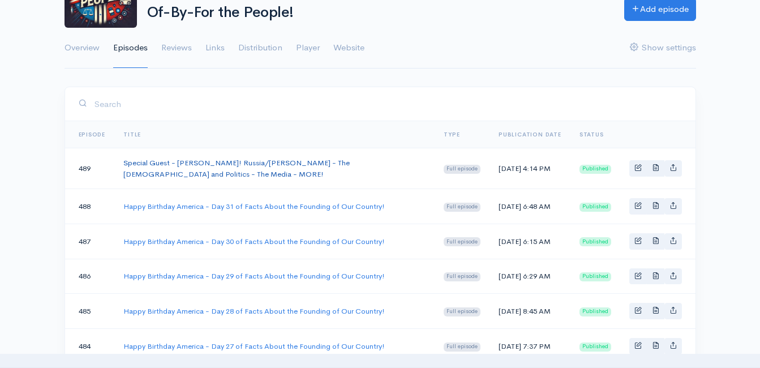
click at [243, 163] on link "Special Guest - Stephanie Birmingham! Russia/Trump - The Bible and Politics - T…" at bounding box center [236, 168] width 226 height 21
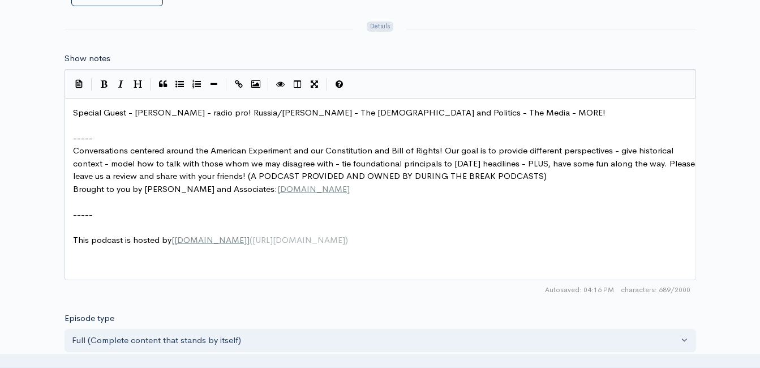
scroll to position [5, 0]
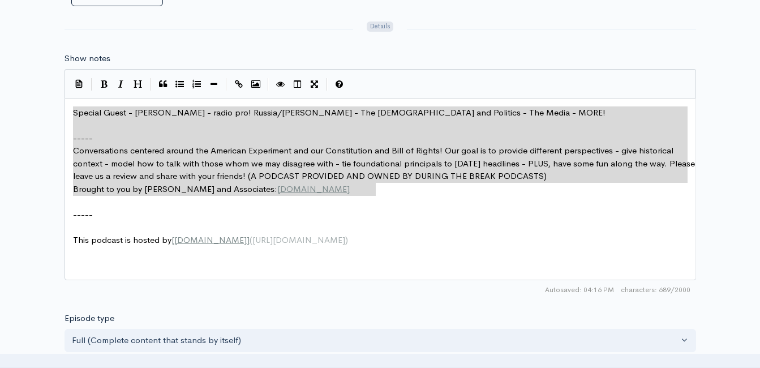
drag, startPoint x: 375, startPoint y: 183, endPoint x: 67, endPoint y: 111, distance: 315.3
type textarea "Special Guest - Stephanie Birmingham - radio pro! Russia/Trump - The Bible and …"
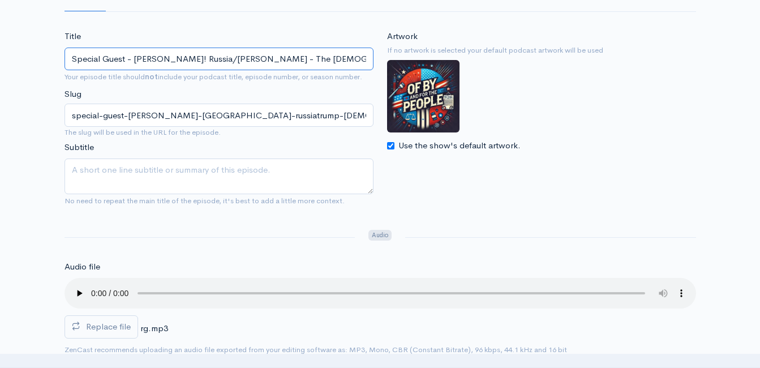
click at [256, 54] on input "Special Guest - Stephanie Birmingham! Russia/Trump - The Bible and Politics - T…" at bounding box center [218, 59] width 309 height 23
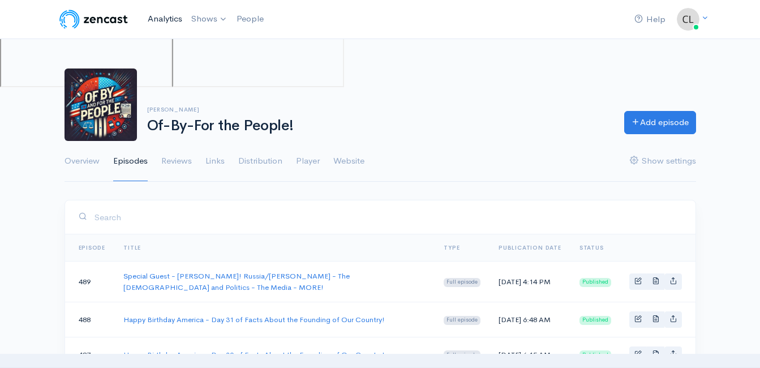
click at [156, 22] on link "Analytics" at bounding box center [165, 19] width 44 height 24
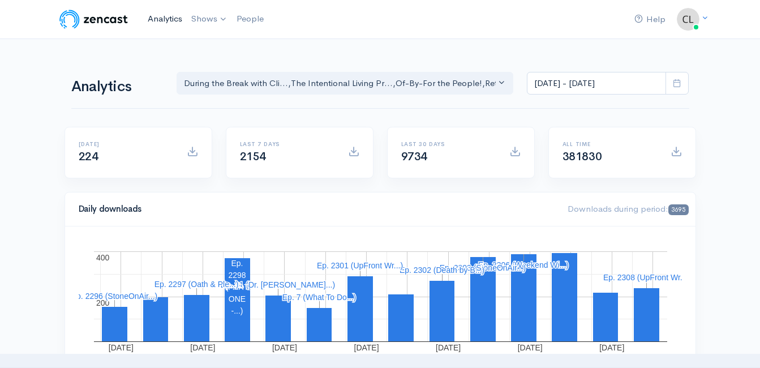
click at [152, 19] on link "Analytics" at bounding box center [165, 19] width 44 height 24
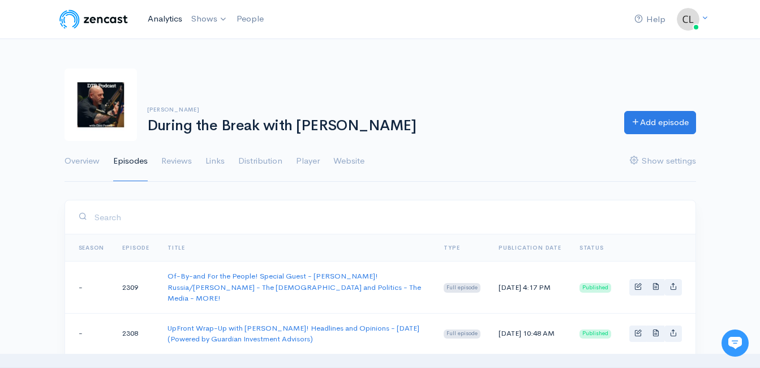
click at [169, 20] on link "Analytics" at bounding box center [165, 19] width 44 height 24
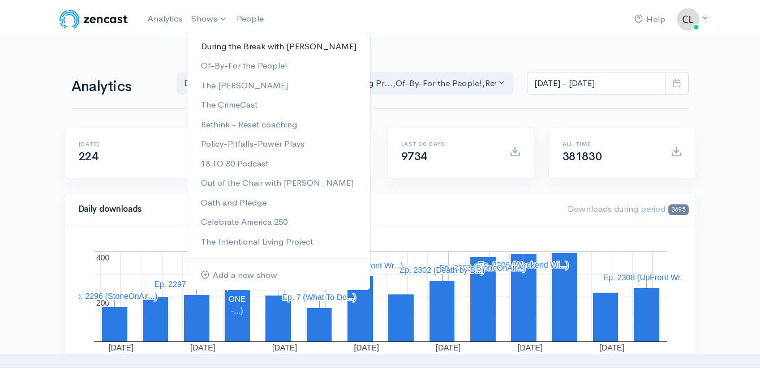
click at [217, 42] on link "During the Break with [PERSON_NAME]" at bounding box center [278, 47] width 183 height 20
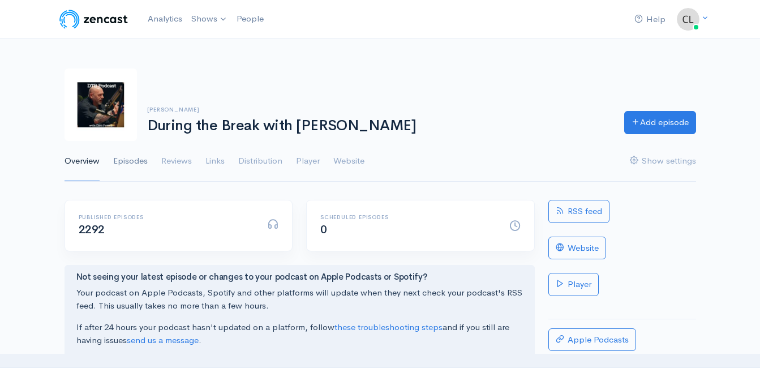
click at [136, 164] on link "Episodes" at bounding box center [130, 161] width 35 height 41
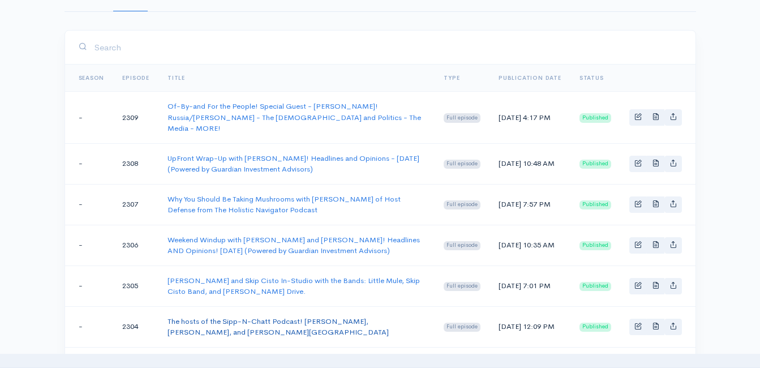
click at [203, 316] on link "The hosts of the Sipp-N-Chatt Podcast! [PERSON_NAME], [PERSON_NAME], and [PERSO…" at bounding box center [277, 326] width 221 height 21
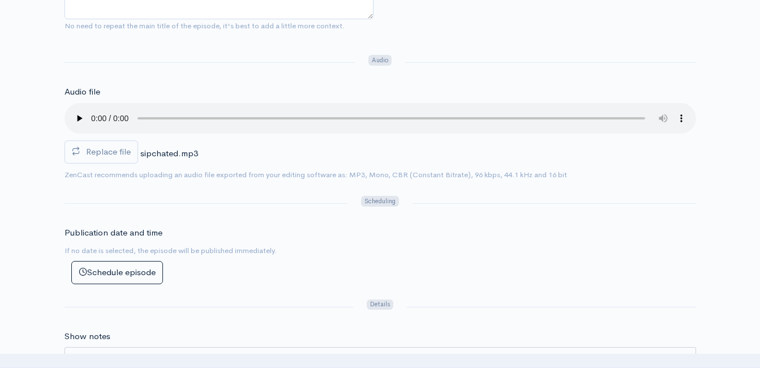
scroll to position [339, 0]
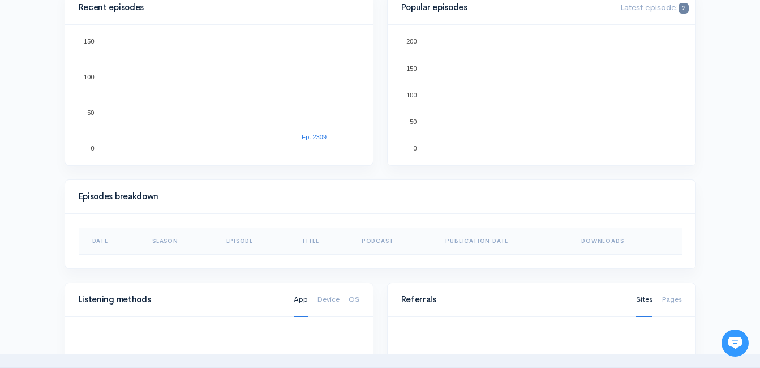
scroll to position [396, 0]
